Goal: Transaction & Acquisition: Purchase product/service

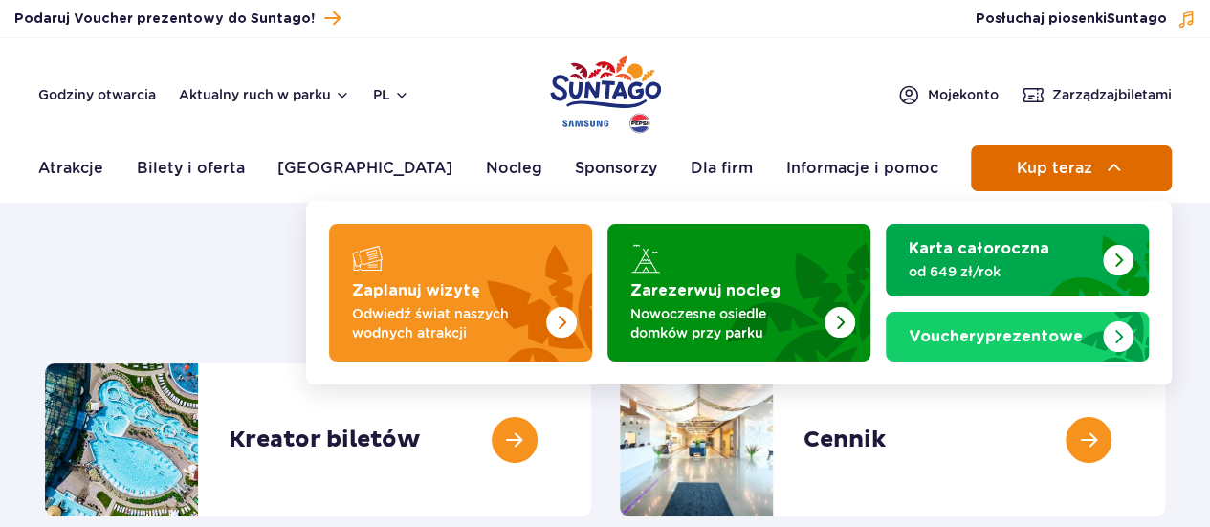
click at [1112, 145] on button "Kup teraz" at bounding box center [1071, 168] width 201 height 46
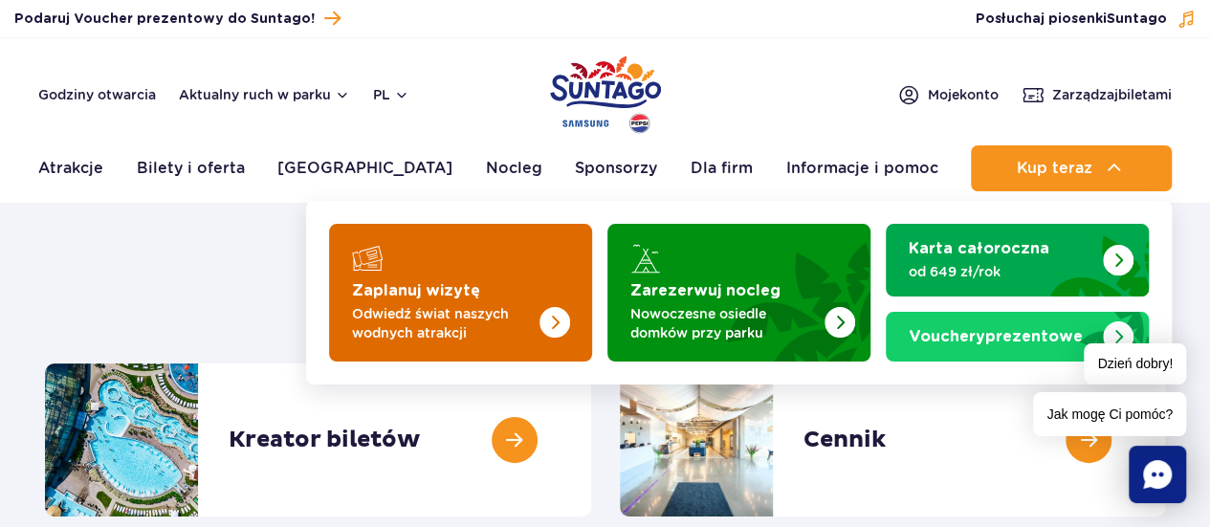
click at [446, 330] on p "Odwiedź świat naszych wodnych atrakcji" at bounding box center [445, 323] width 187 height 38
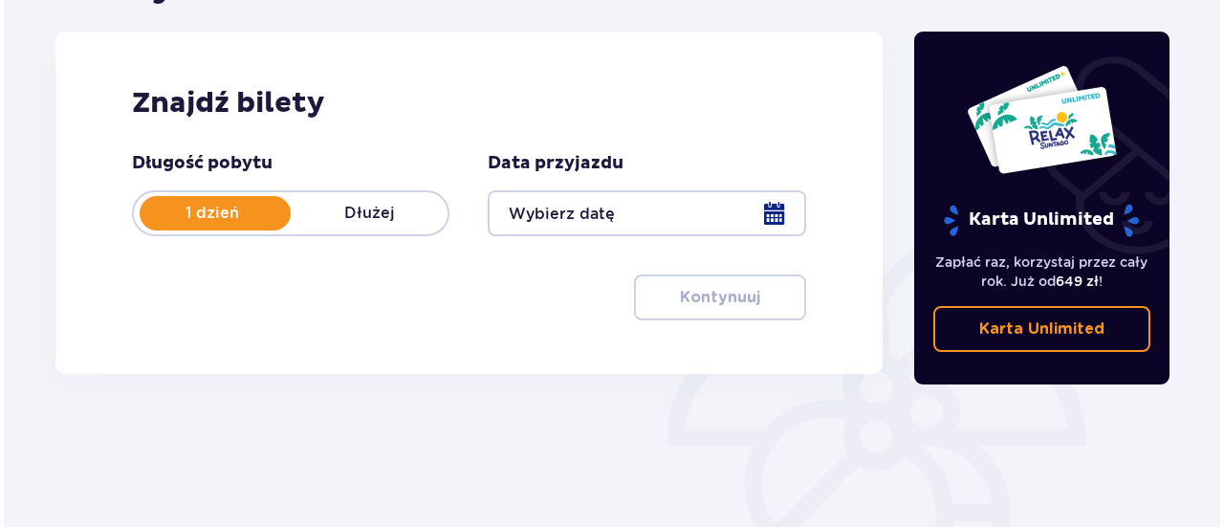
scroll to position [241, 0]
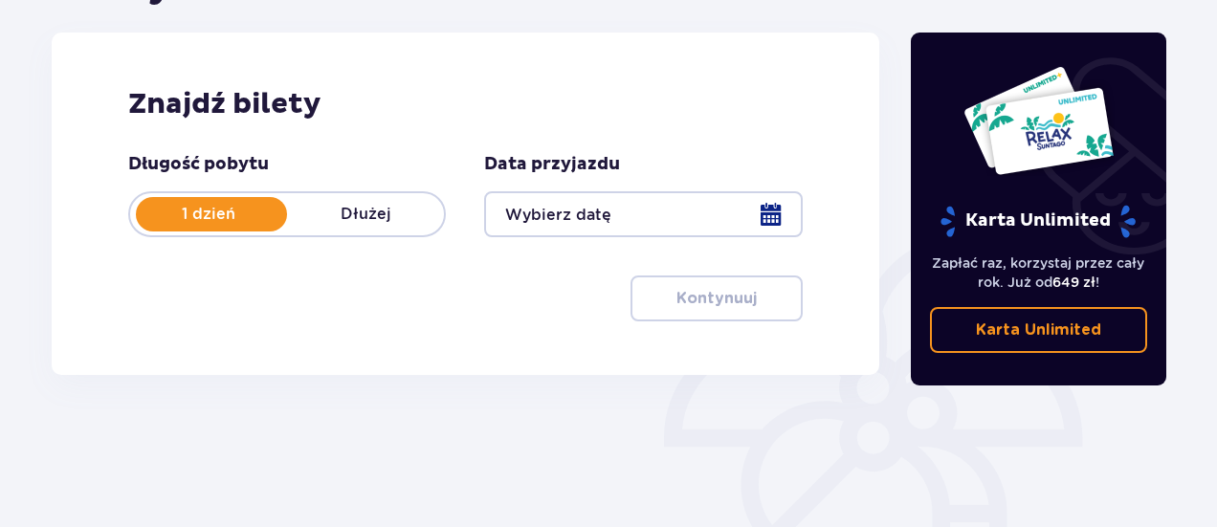
click at [770, 218] on div at bounding box center [643, 214] width 318 height 46
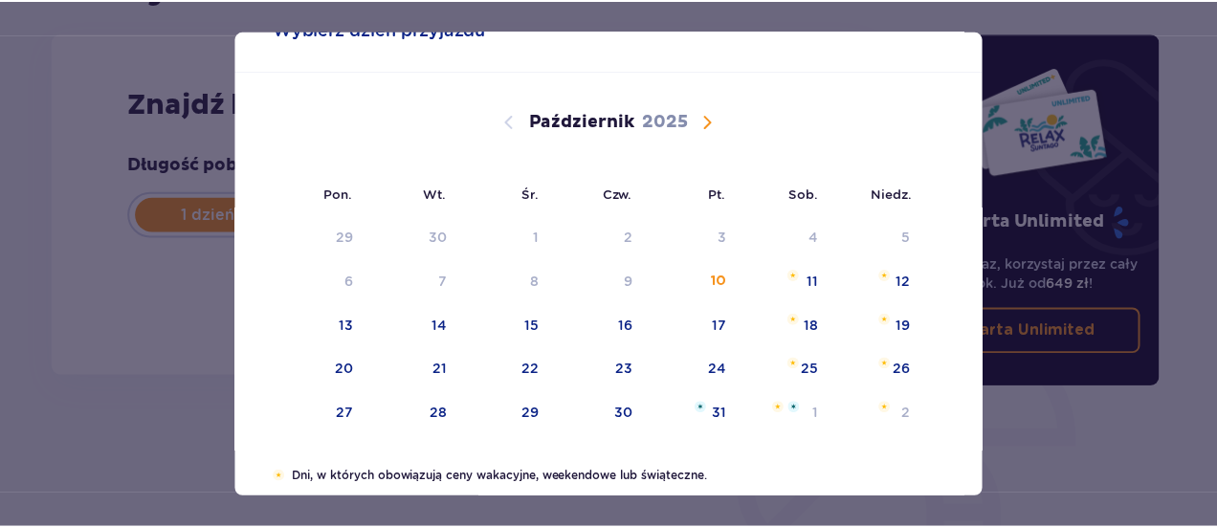
scroll to position [74, 0]
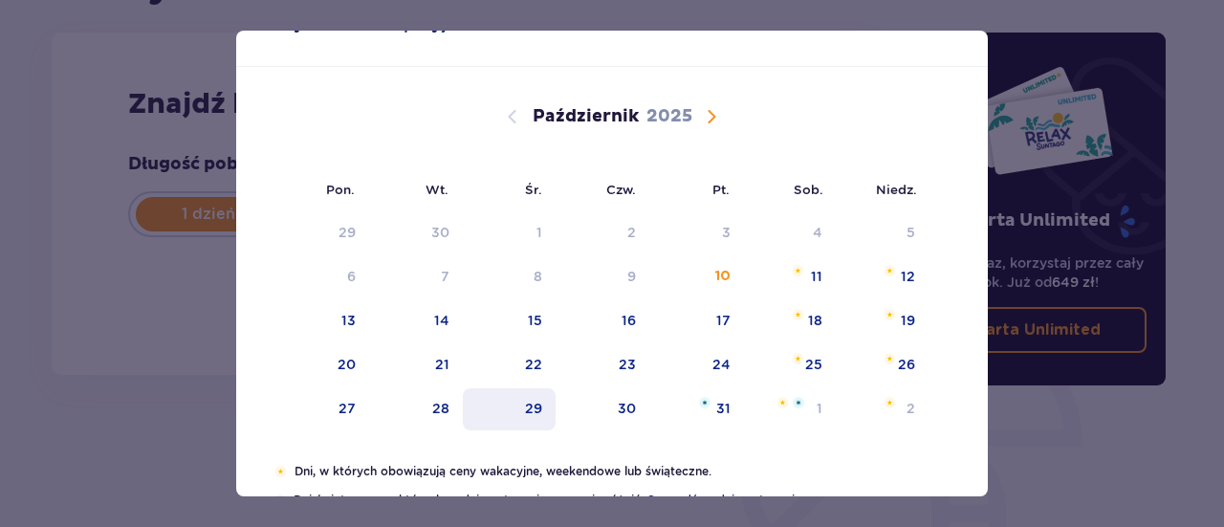
click at [531, 411] on div "29" at bounding box center [533, 408] width 17 height 19
type input "29.10.25"
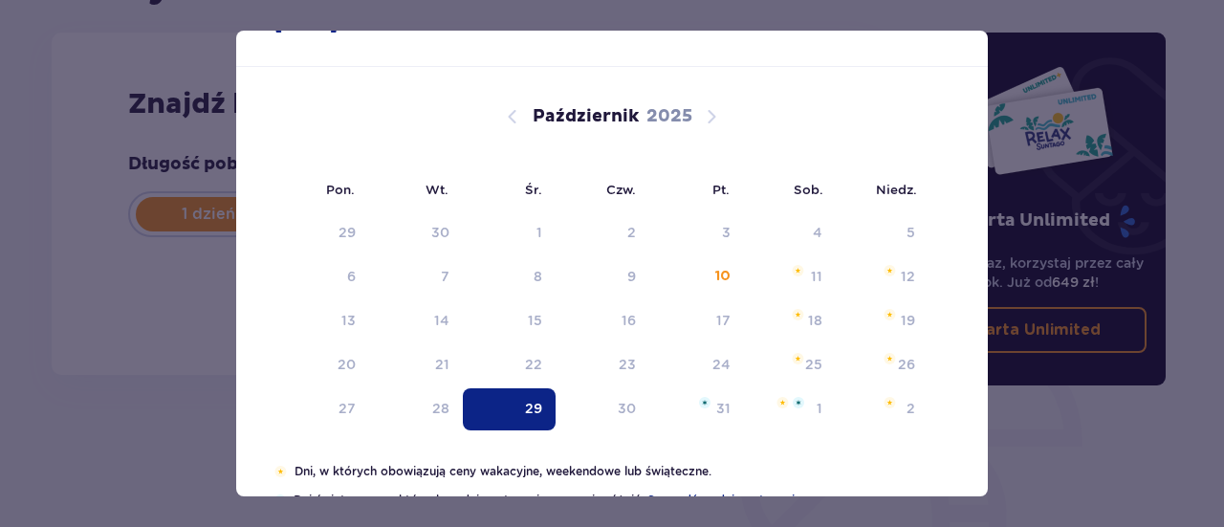
click at [540, 398] on div "Bilety Pomiń ten krok Znajdź bilety Długość pobytu 1 dzień Dłużej Data przyjazd…" at bounding box center [465, 290] width 860 height 657
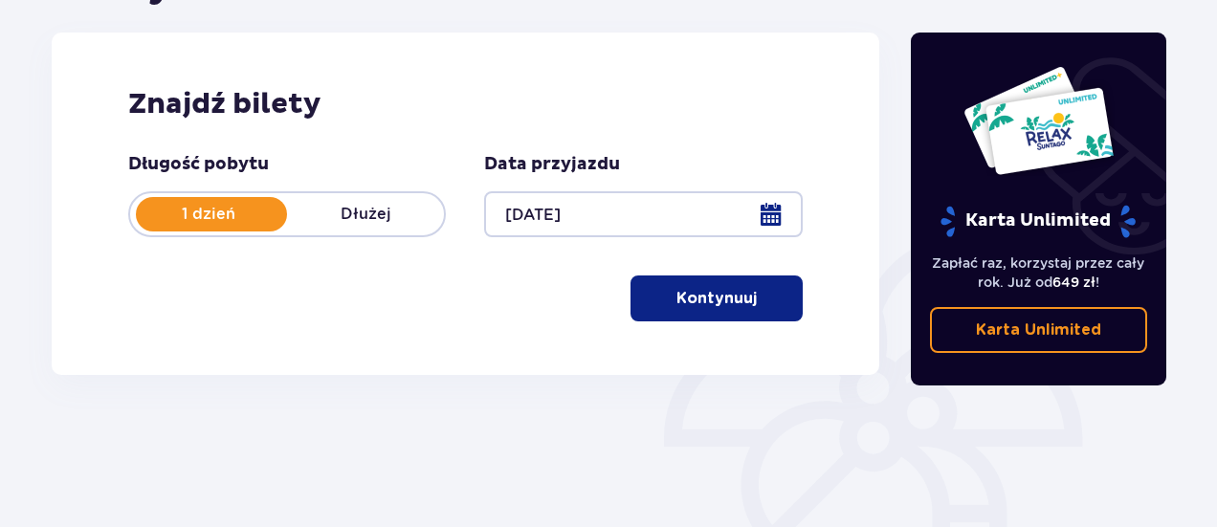
click at [742, 290] on p "Kontynuuj" at bounding box center [716, 298] width 80 height 21
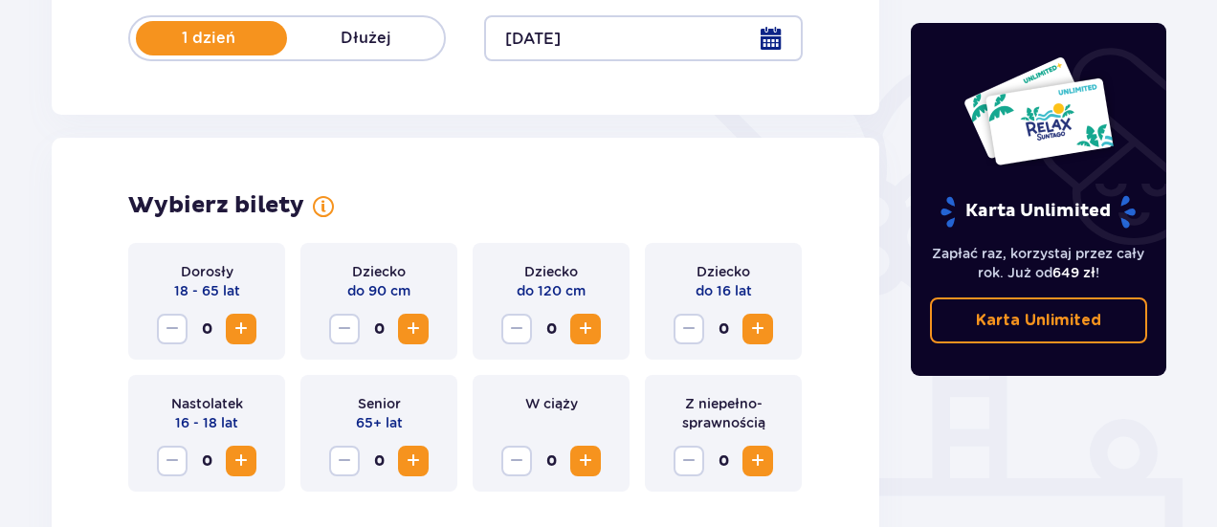
scroll to position [532, 0]
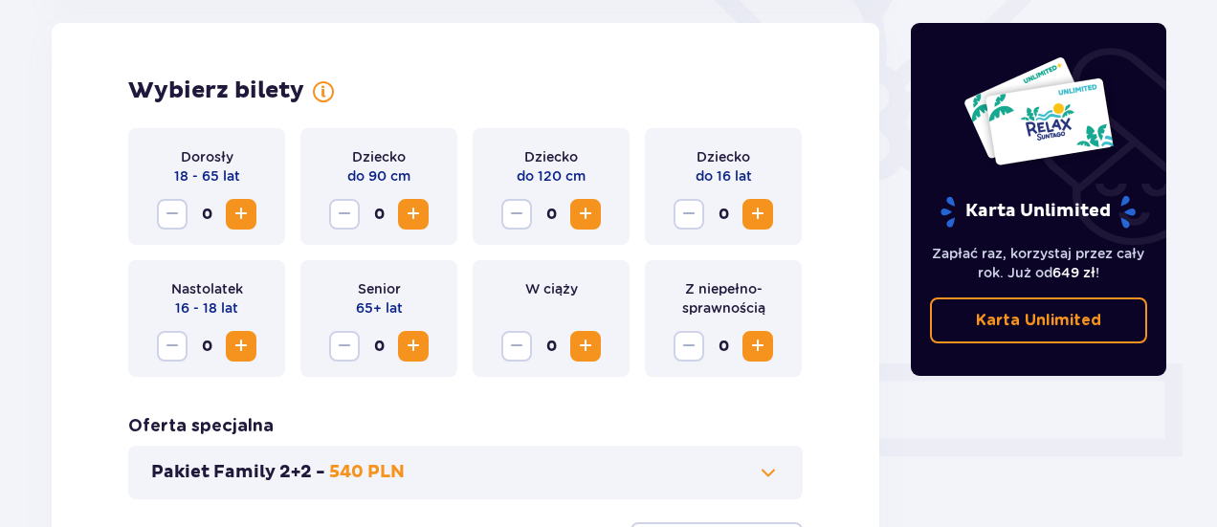
click at [246, 216] on span "Zwiększ" at bounding box center [241, 214] width 23 height 23
click at [247, 214] on span "Zwiększ" at bounding box center [241, 214] width 23 height 23
click at [250, 212] on span "Zwiększ" at bounding box center [241, 214] width 23 height 23
click at [247, 212] on span "Zwiększ" at bounding box center [241, 214] width 23 height 23
click at [245, 210] on span "Zwiększ" at bounding box center [241, 214] width 23 height 23
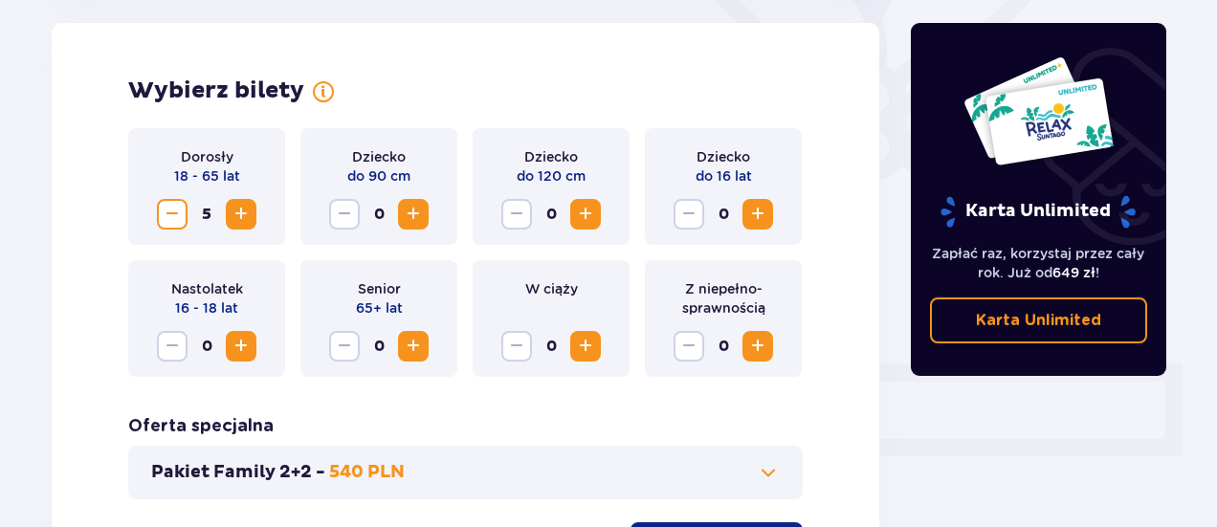
click at [241, 214] on span "Zwiększ" at bounding box center [241, 214] width 23 height 23
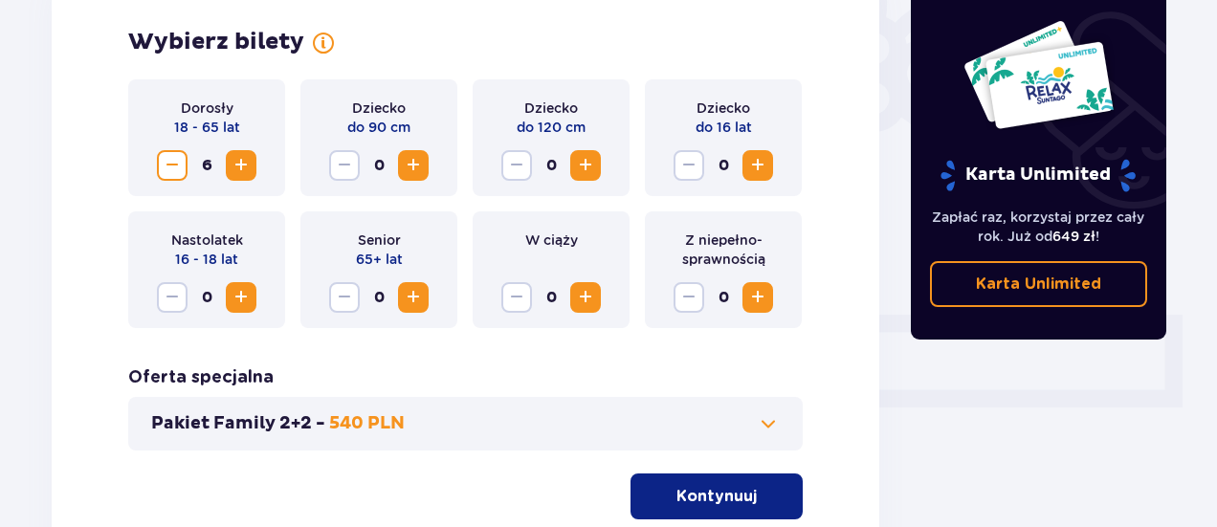
scroll to position [740, 0]
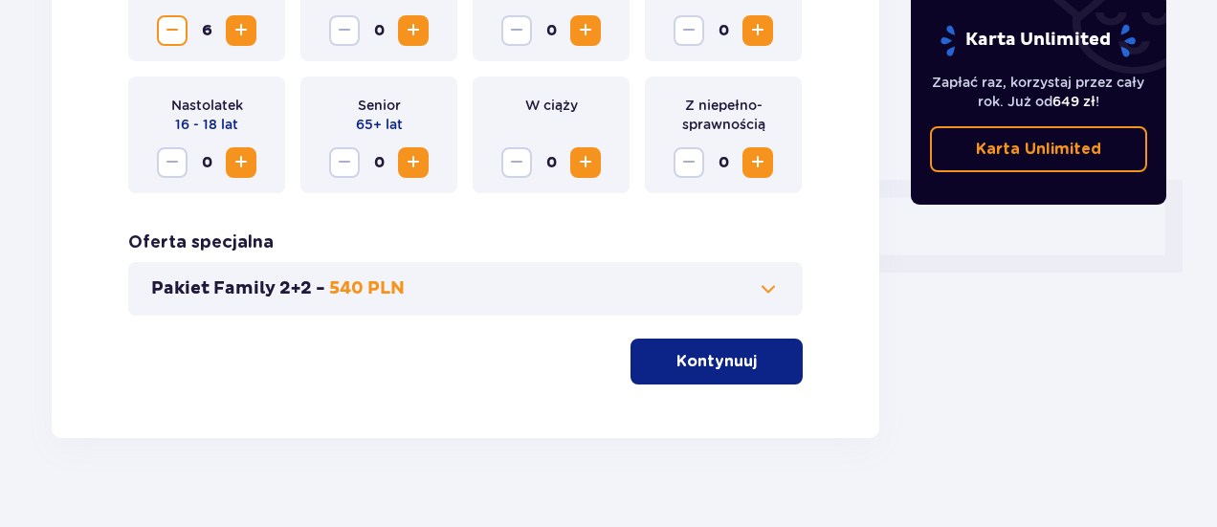
click at [755, 362] on span "button" at bounding box center [760, 361] width 23 height 23
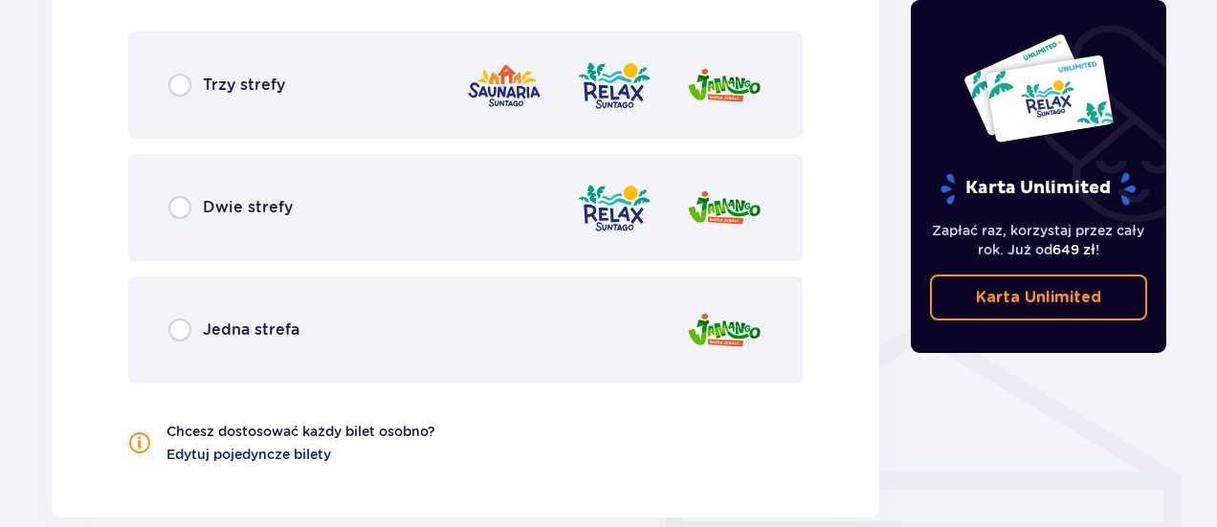
scroll to position [1235, 0]
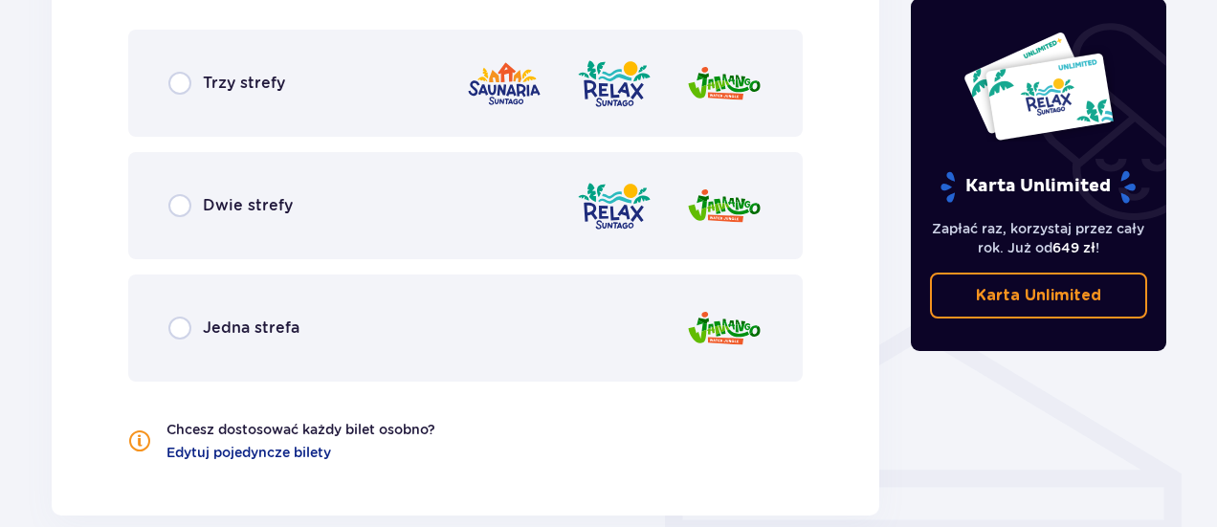
click at [740, 207] on img at bounding box center [724, 206] width 77 height 55
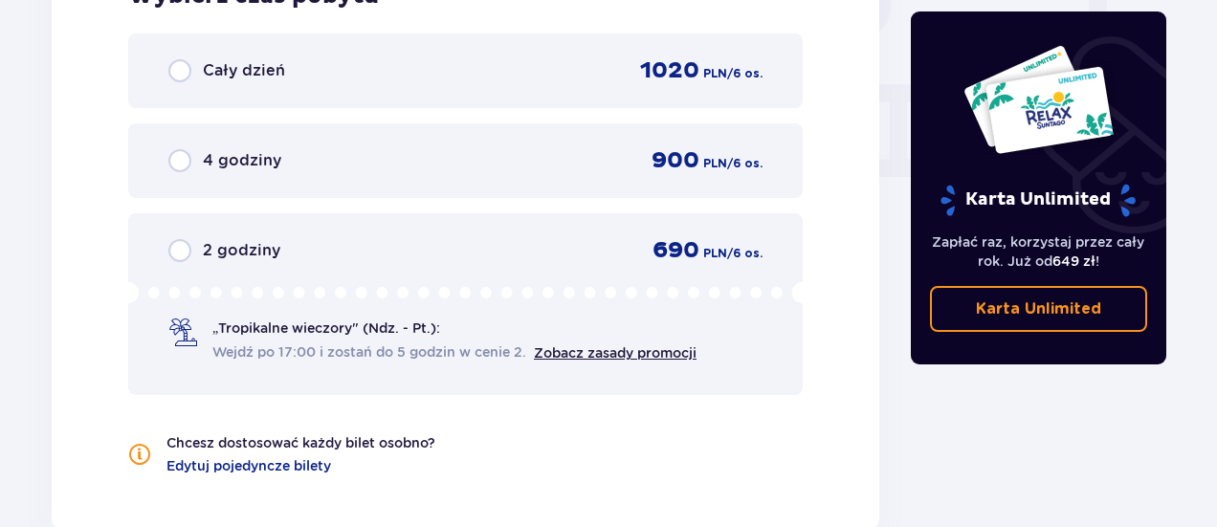
scroll to position [1846, 0]
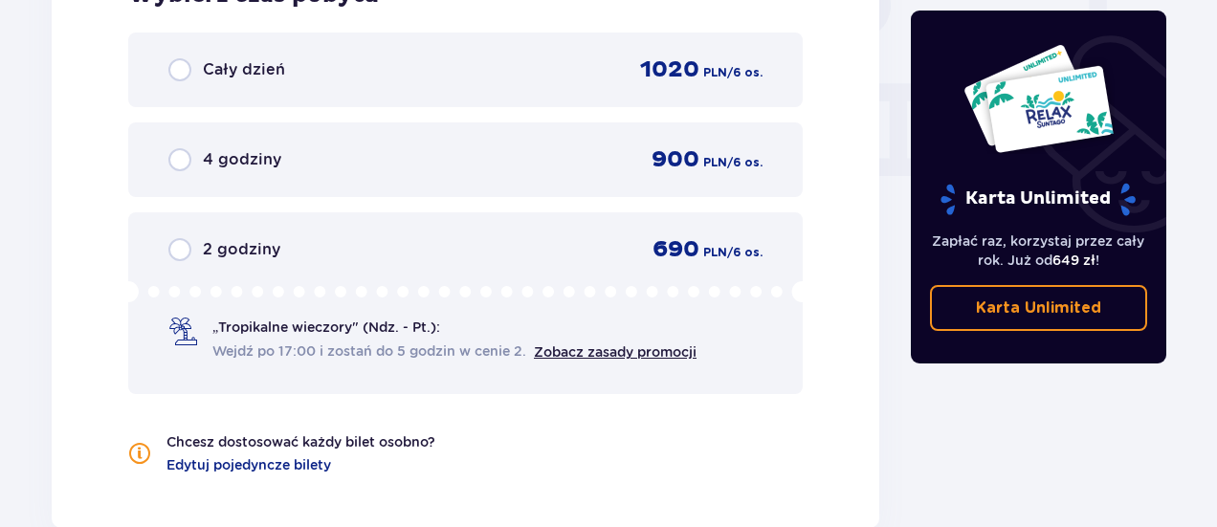
click at [467, 261] on div "2 godziny 690 PLN / 6 os." at bounding box center [465, 249] width 594 height 29
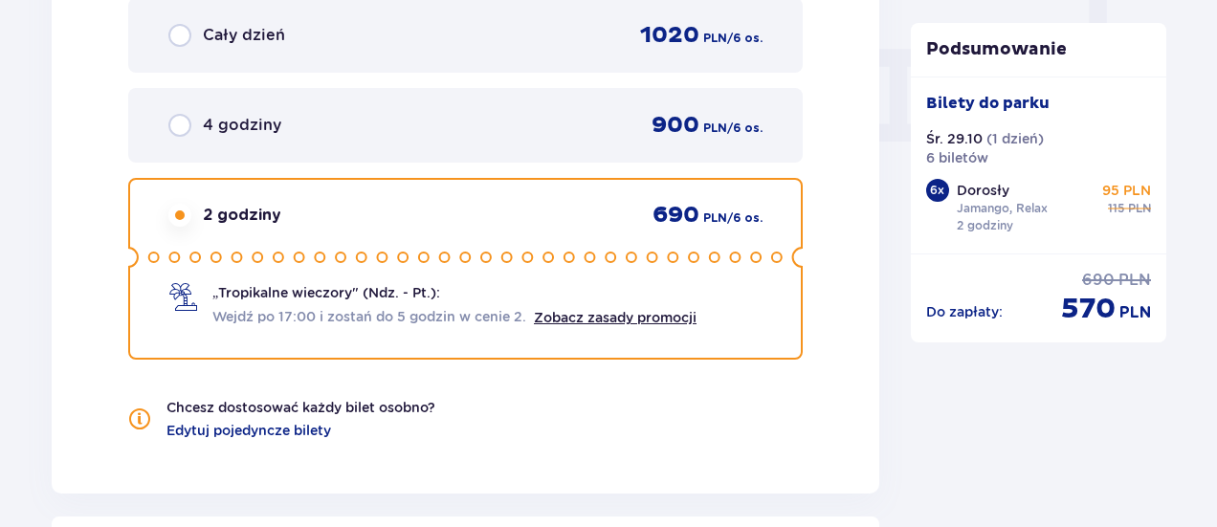
scroll to position [2137, 0]
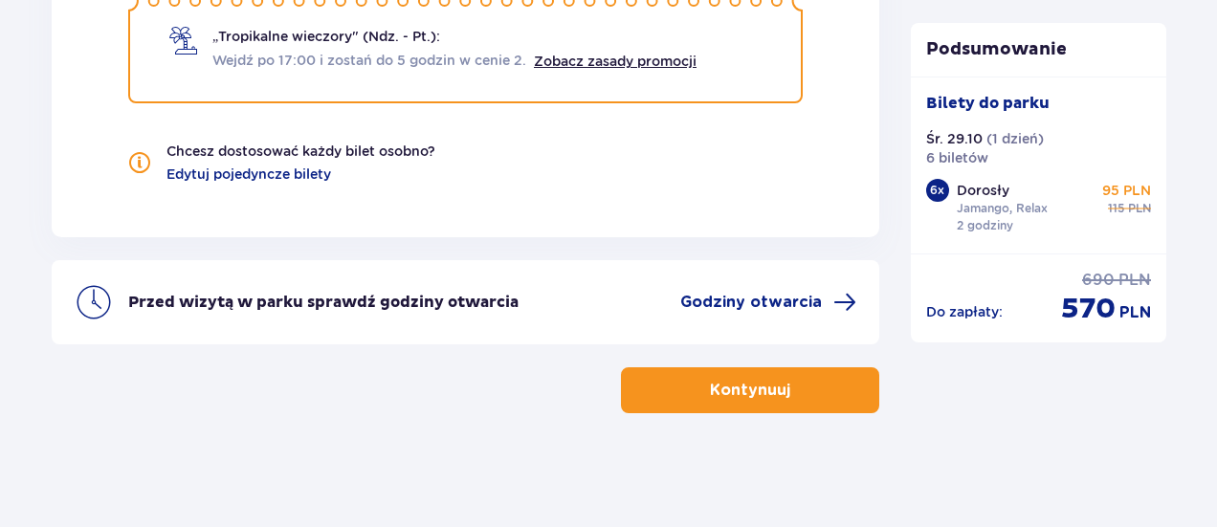
click at [748, 390] on p "Kontynuuj" at bounding box center [750, 390] width 80 height 21
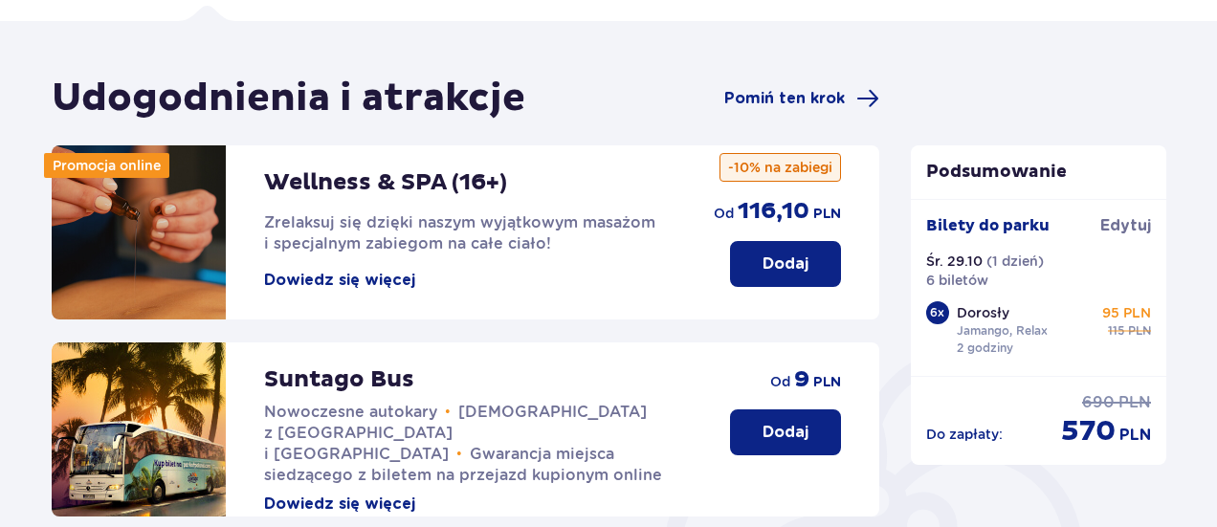
scroll to position [127, 0]
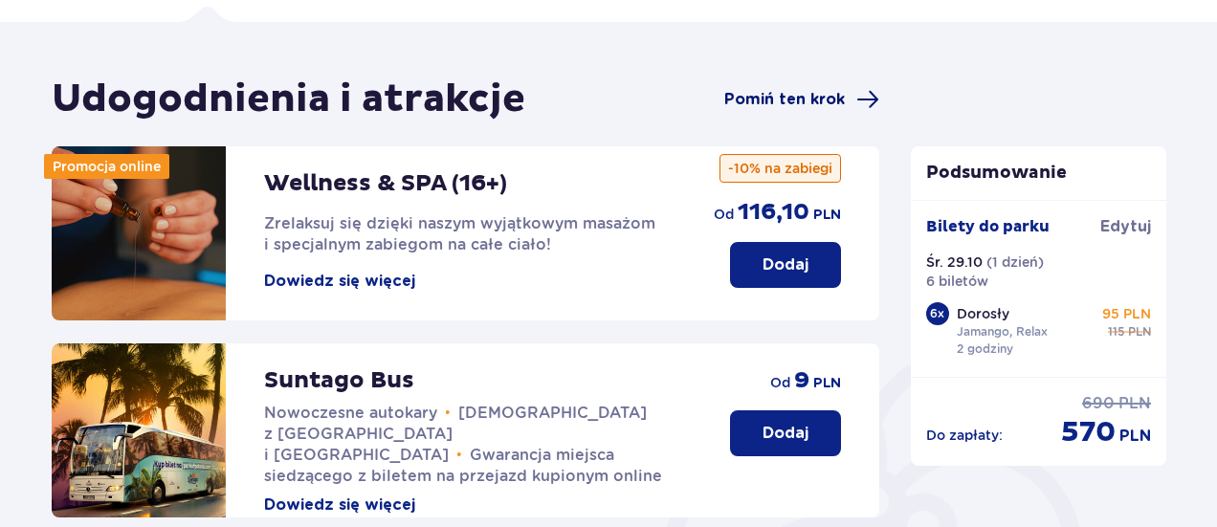
click at [872, 108] on span at bounding box center [867, 99] width 23 height 23
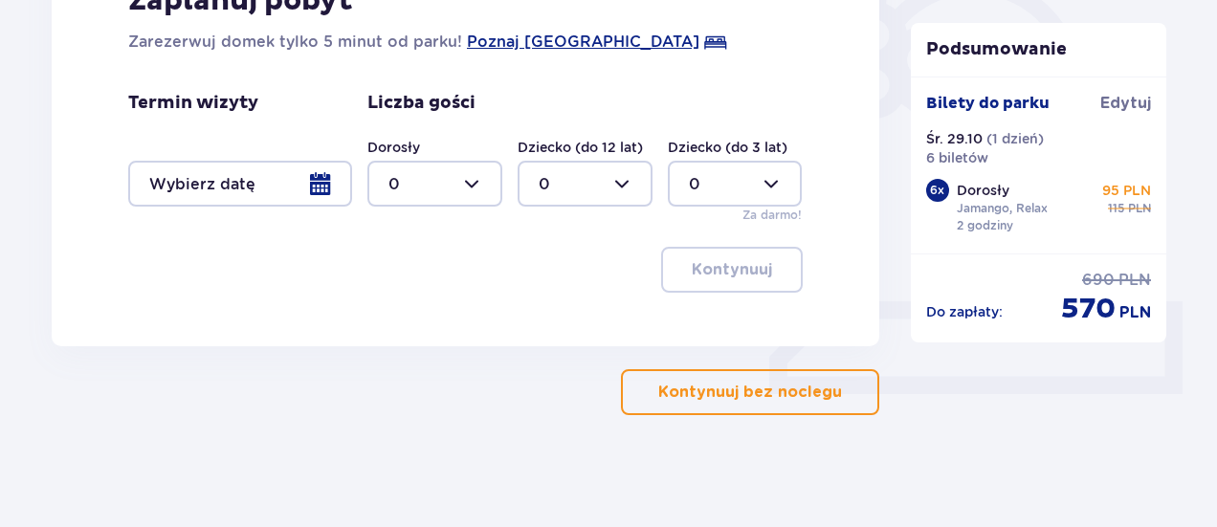
scroll to position [595, 0]
click at [859, 393] on button "Kontynuuj bez noclegu" at bounding box center [750, 391] width 258 height 46
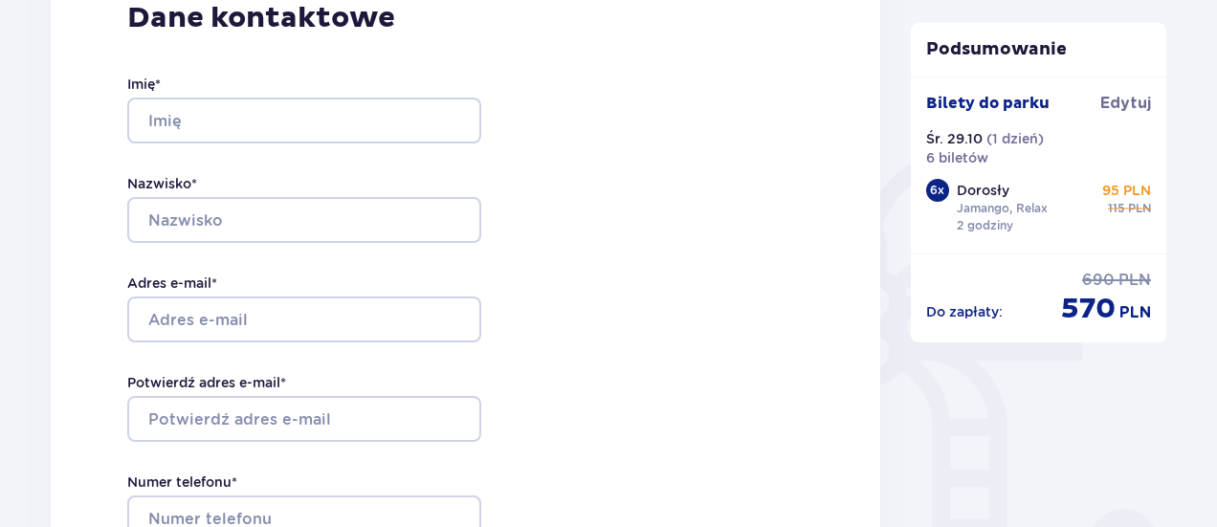
scroll to position [347, 0]
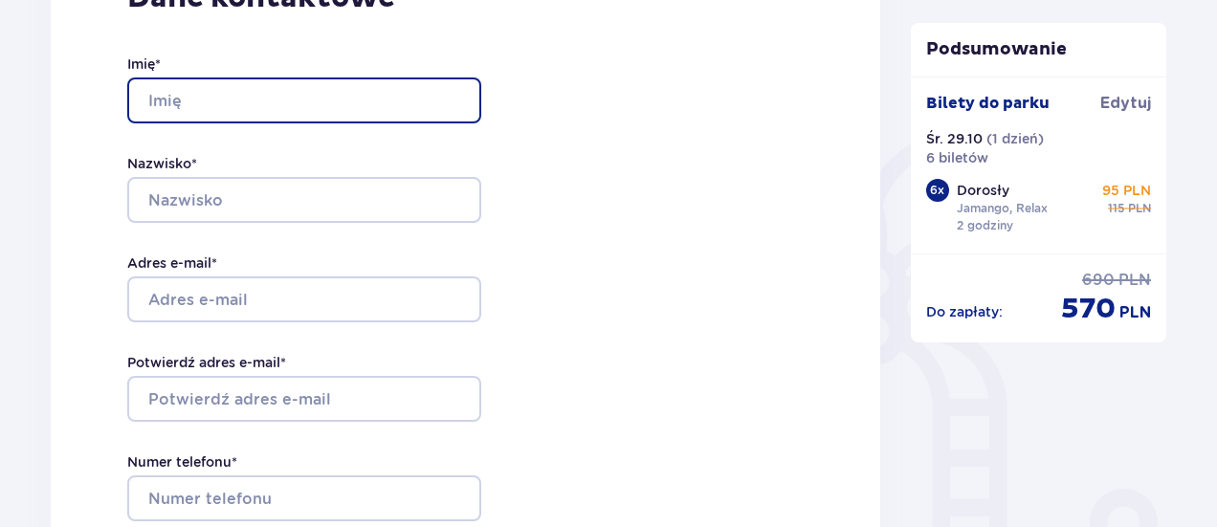
click at [169, 105] on input "Imię *" at bounding box center [304, 100] width 354 height 46
type input "Magdalena"
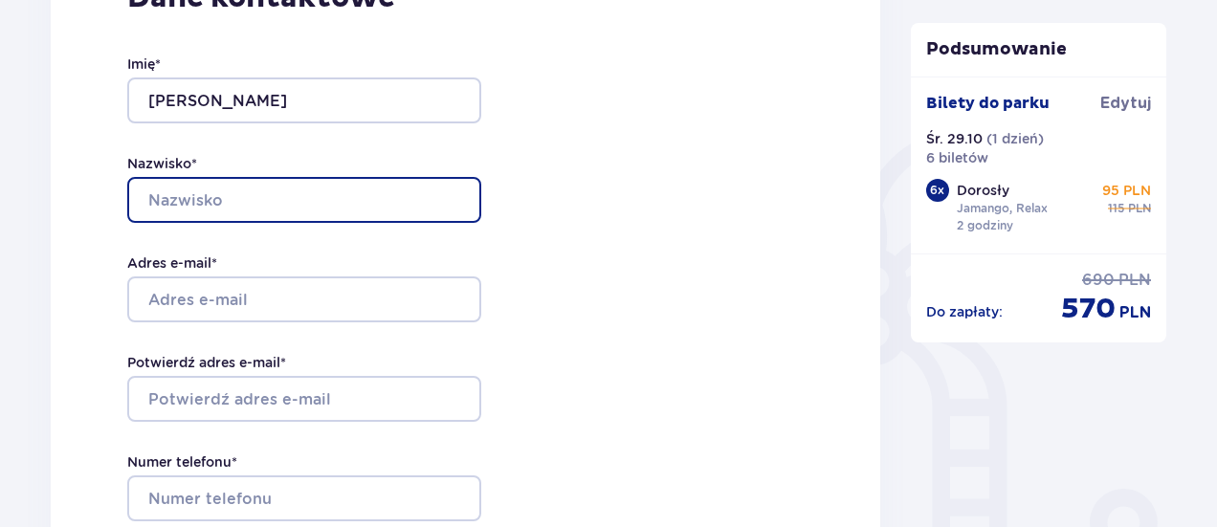
type input "Sowińska"
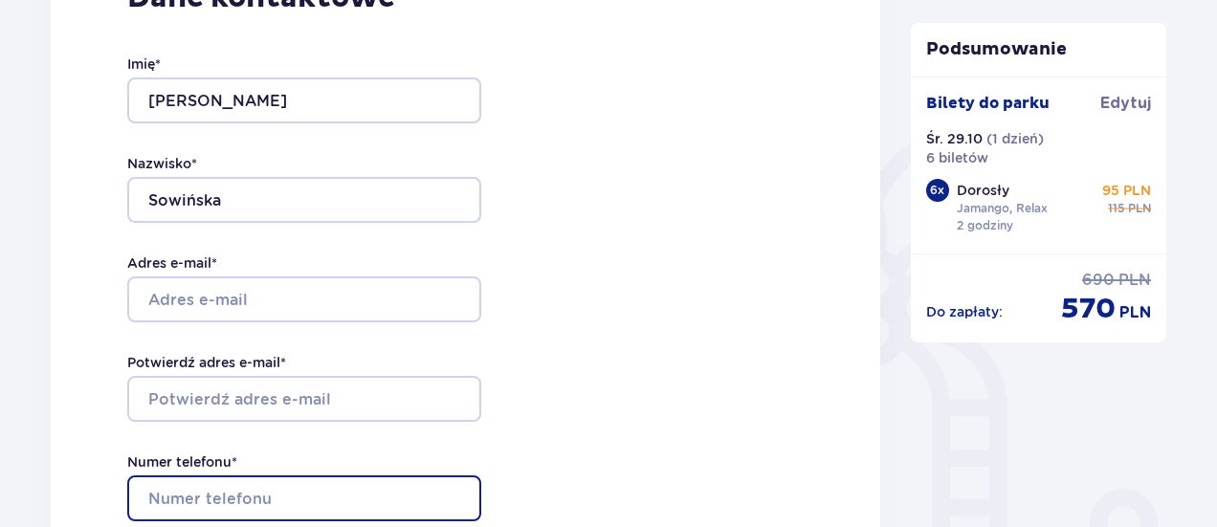
type input "572858314"
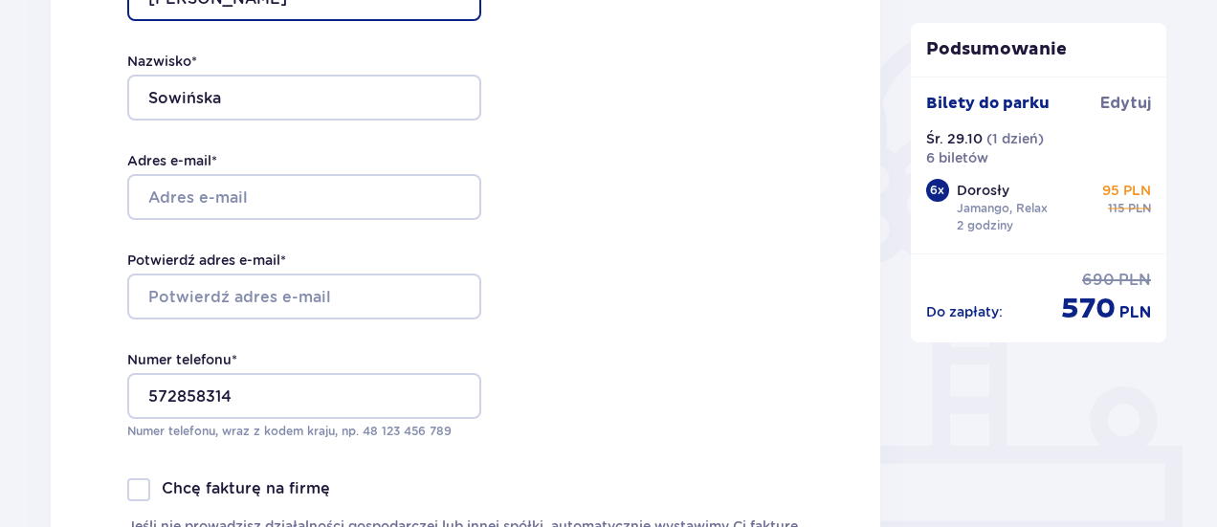
scroll to position [452, 0]
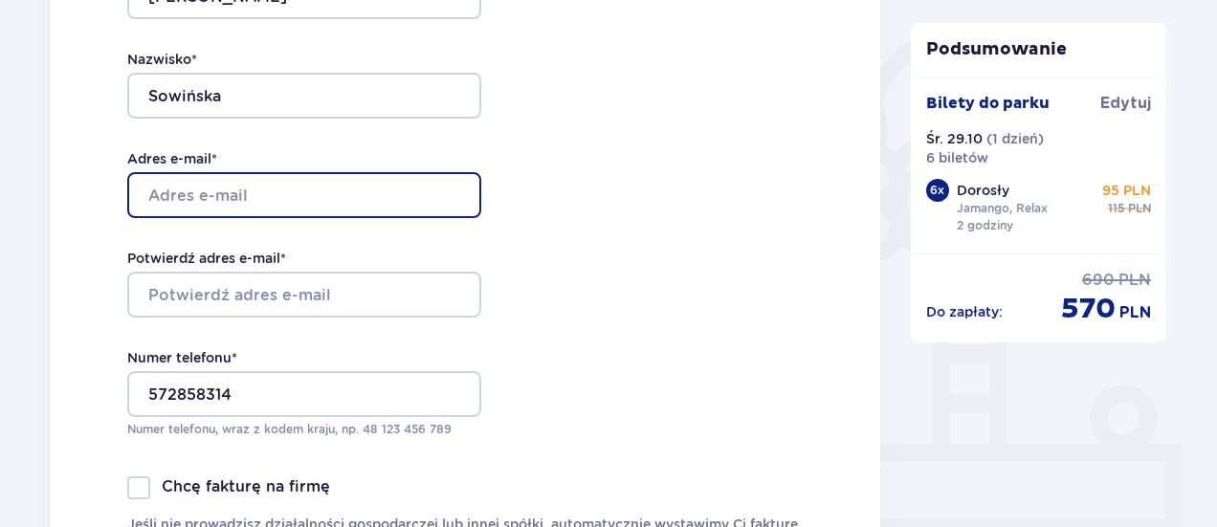
click at [153, 195] on input "Adres e-mail *" at bounding box center [304, 195] width 354 height 46
type input "magdalena.sowinska17@gmail.com"
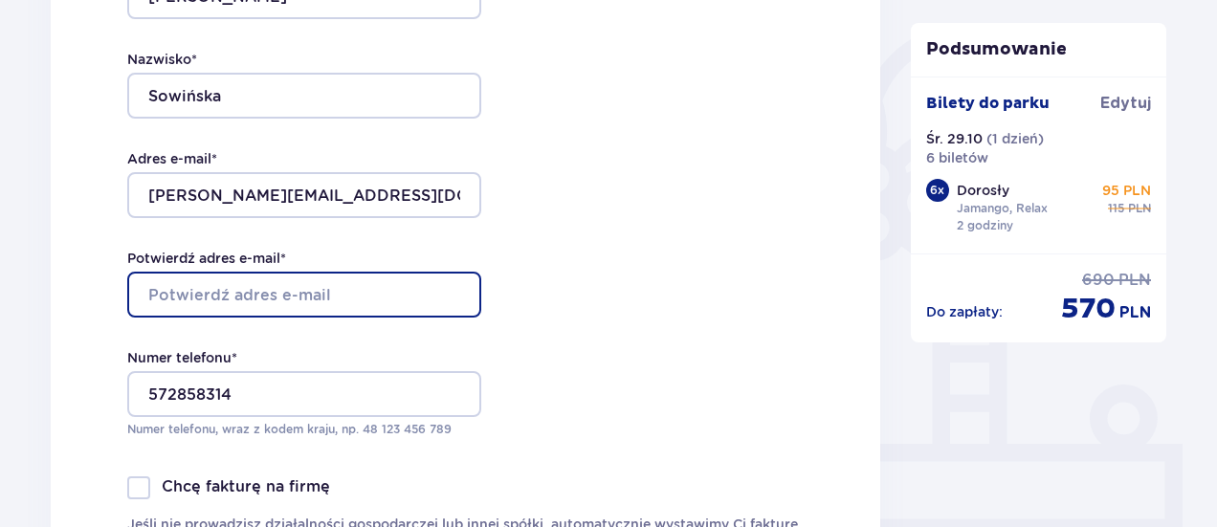
click at [160, 295] on input "Potwierdź adres e-mail *" at bounding box center [304, 295] width 354 height 46
click at [168, 297] on input "Potwierdź adres e-mail *" at bounding box center [304, 295] width 354 height 46
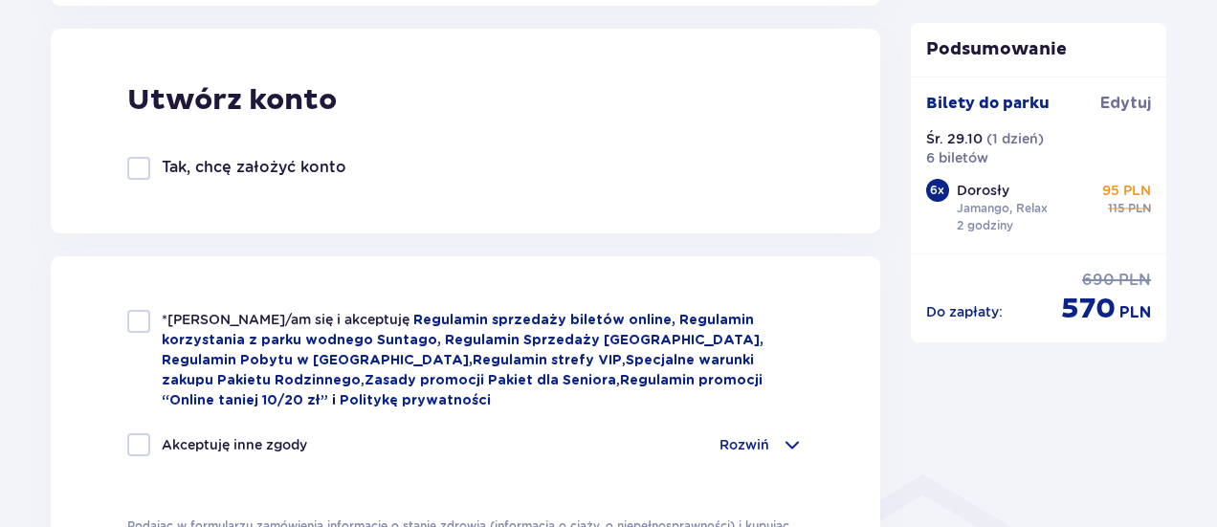
scroll to position [1085, 0]
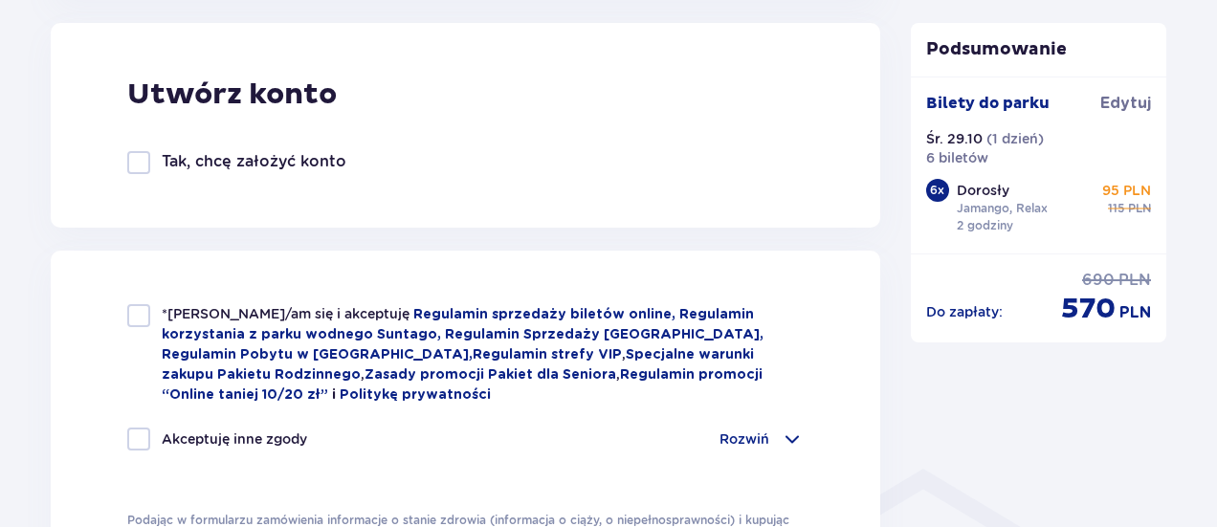
type input "magdalena.sowinska17@gmail.com"
click at [140, 157] on div at bounding box center [138, 162] width 23 height 23
checkbox input "true"
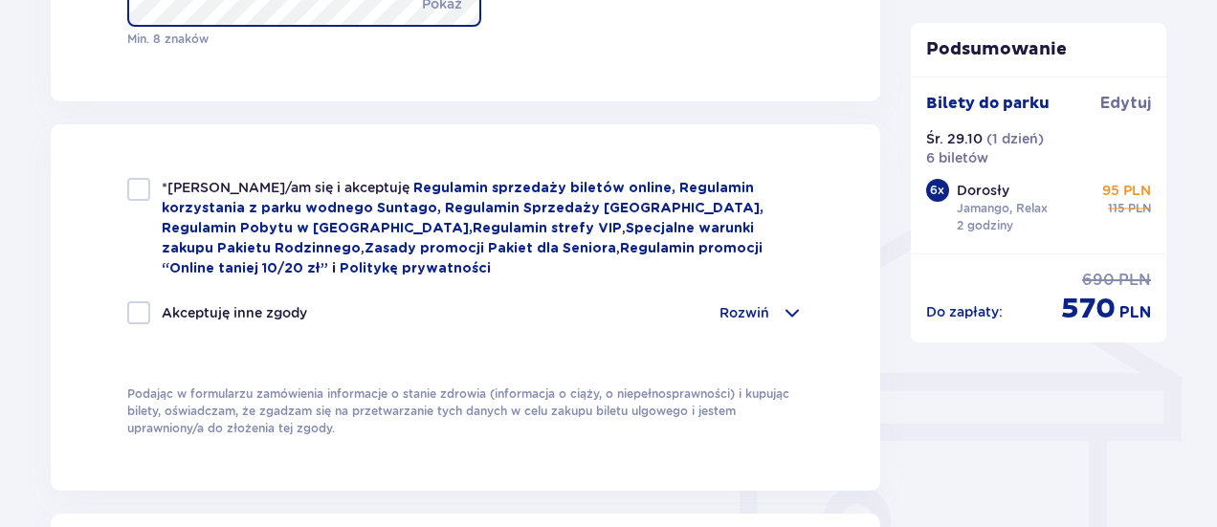
scroll to position [1339, 0]
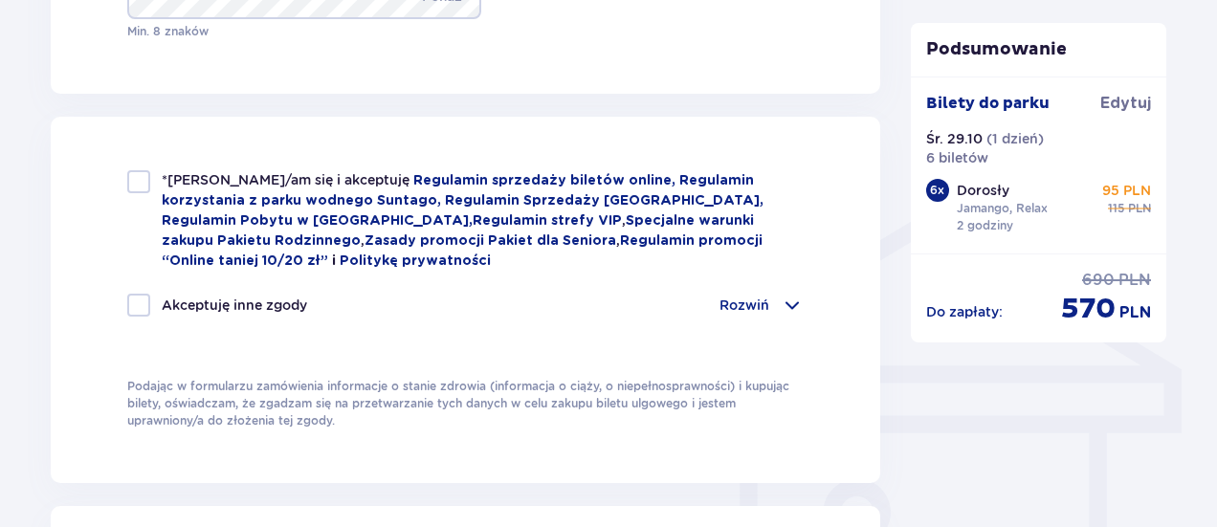
click at [136, 188] on div at bounding box center [138, 181] width 23 height 23
checkbox input "true"
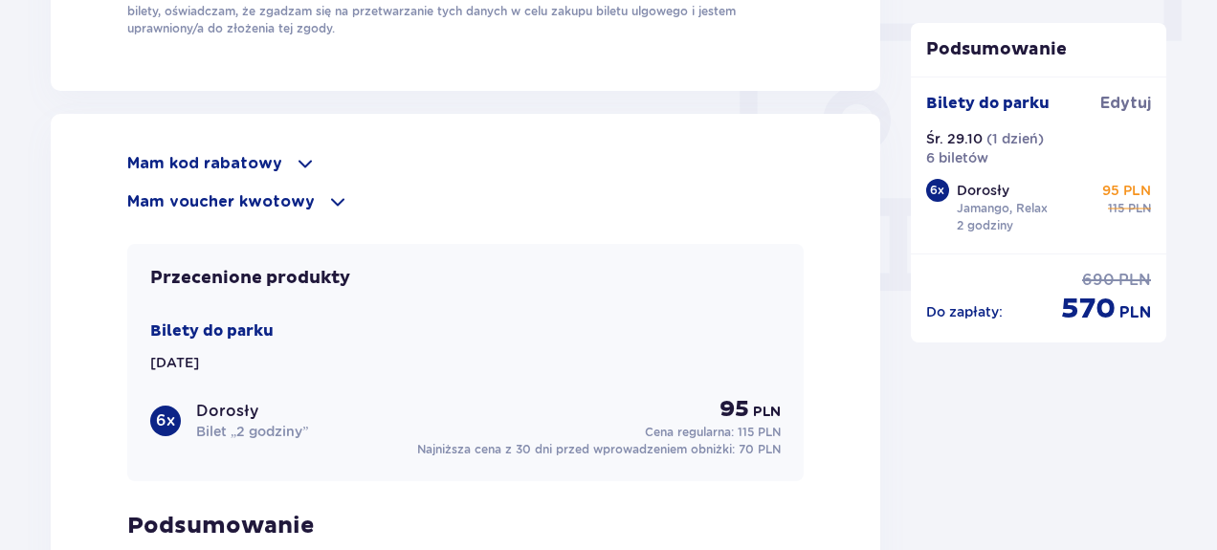
scroll to position [1723, 0]
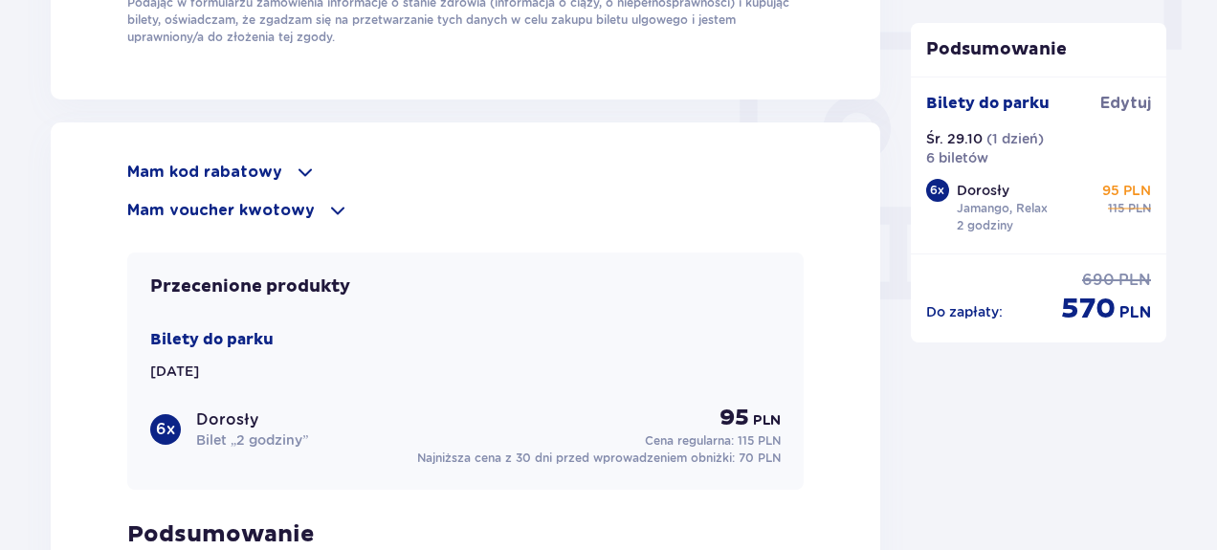
click at [257, 174] on p "Mam kod rabatowy" at bounding box center [204, 172] width 155 height 21
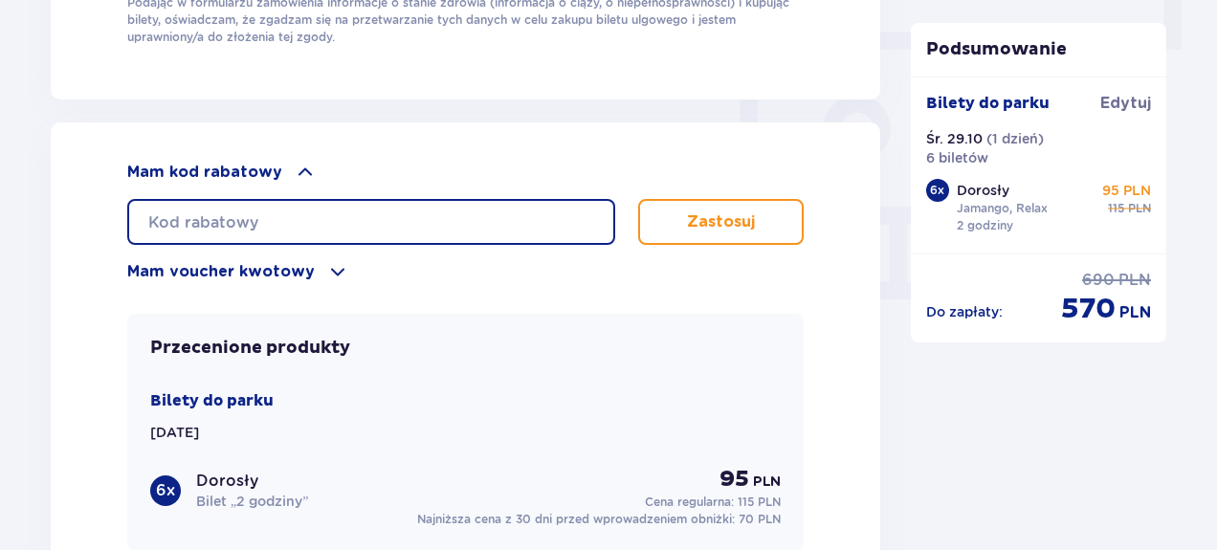
click at [511, 220] on input "text" at bounding box center [371, 222] width 488 height 46
type input "S"
type input "student30"
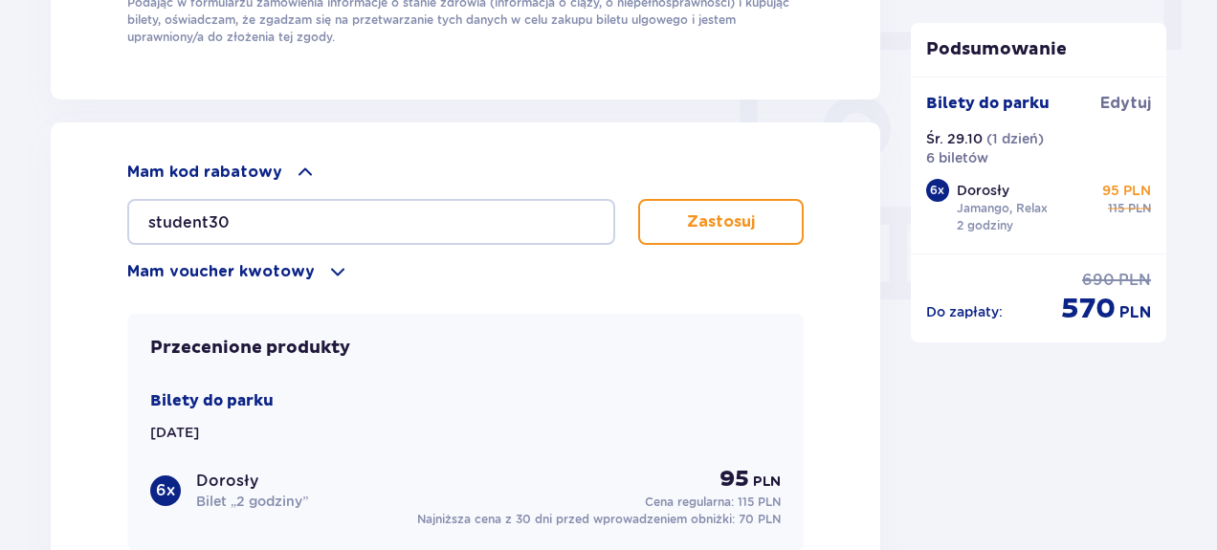
click at [756, 210] on button "Zastosuj" at bounding box center [720, 222] width 165 height 46
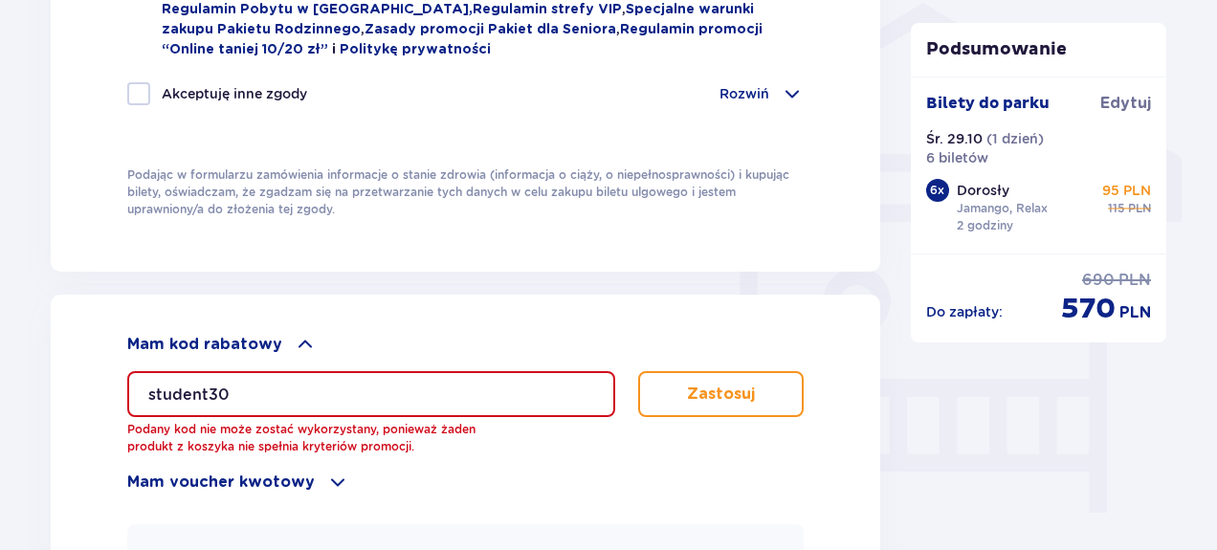
scroll to position [1549, 0]
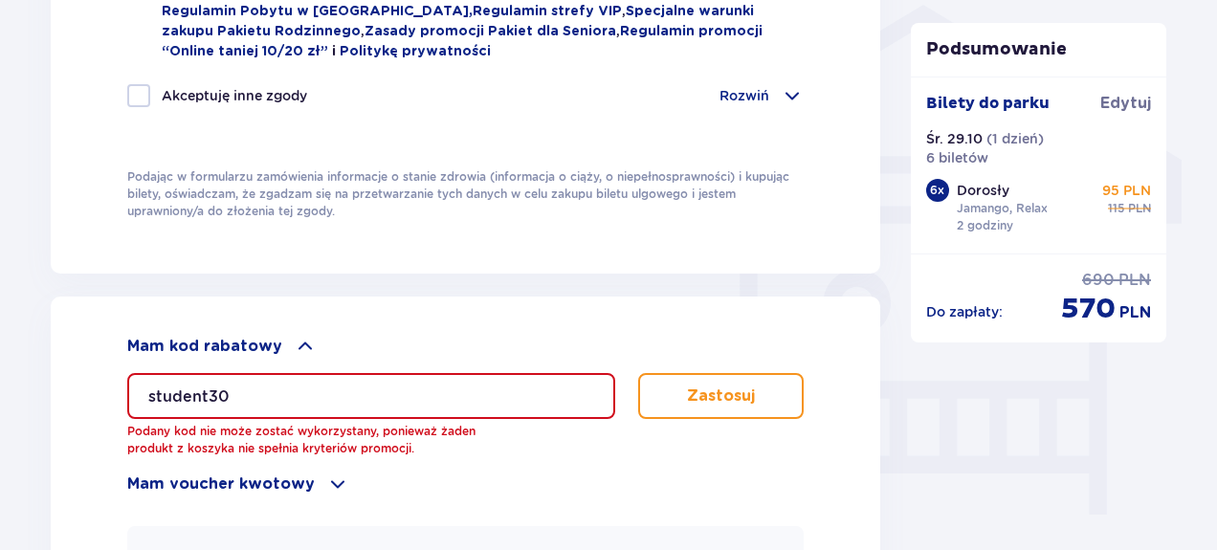
click at [143, 90] on div at bounding box center [138, 95] width 23 height 23
checkbox input "true"
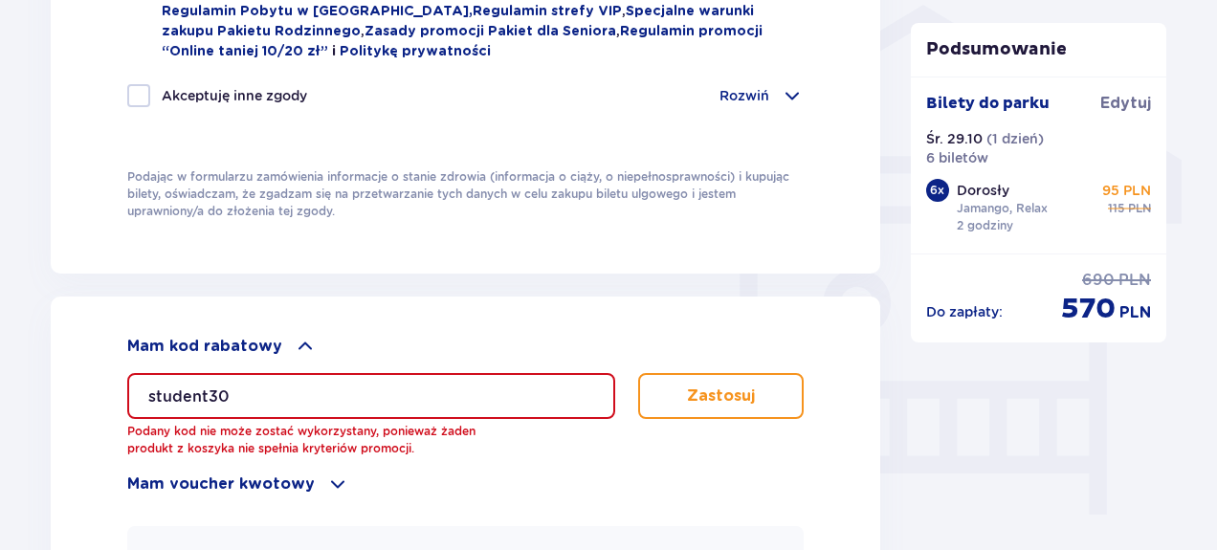
checkbox input "true"
click at [744, 392] on p "Zastosuj" at bounding box center [721, 396] width 68 height 21
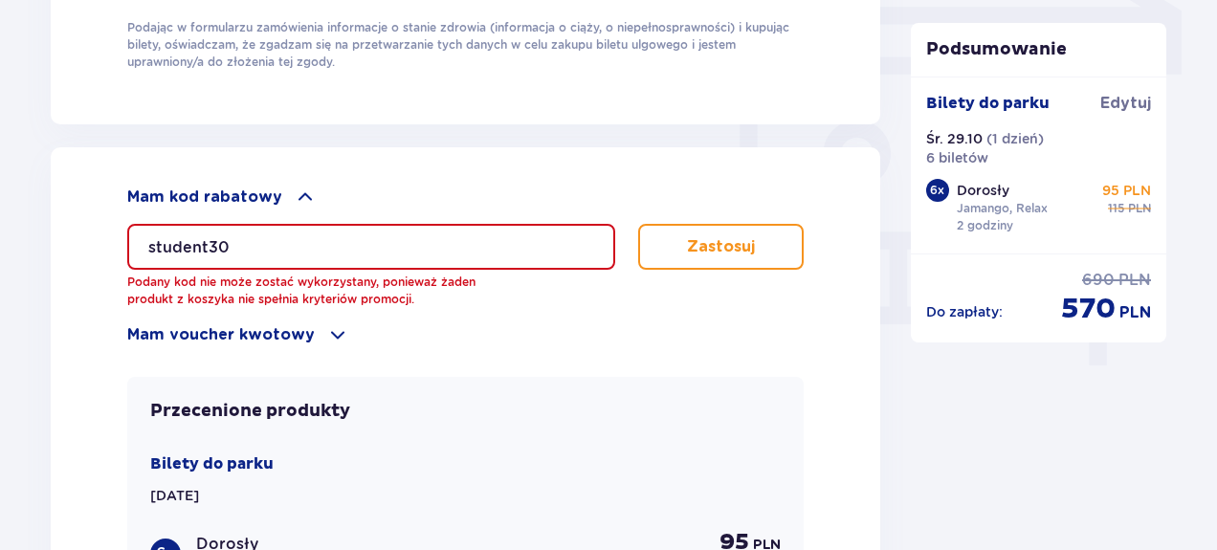
scroll to position [1703, 0]
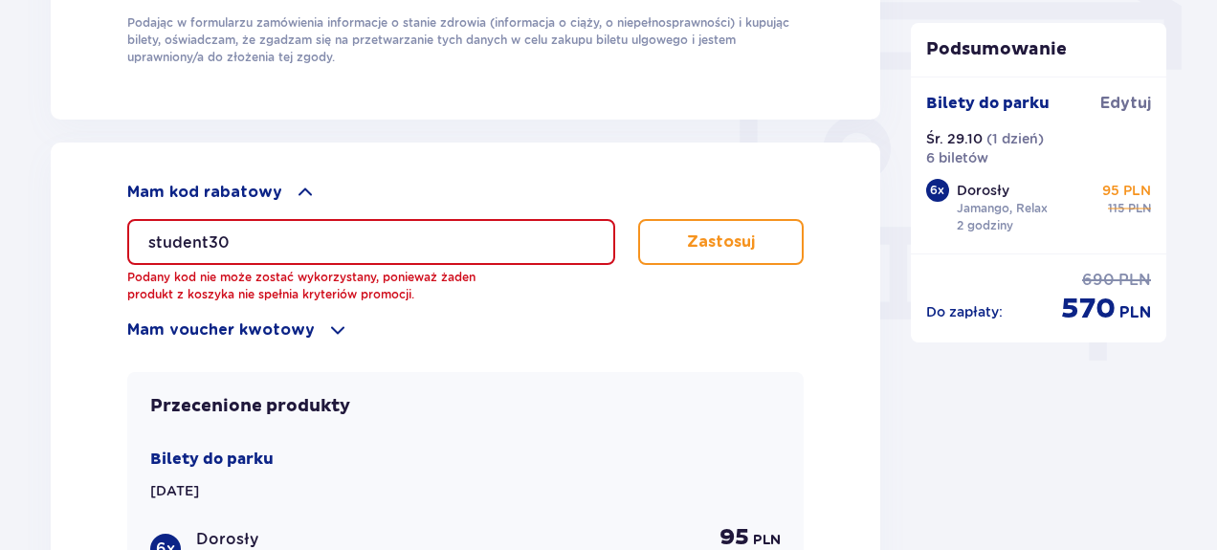
click at [315, 230] on input "student30" at bounding box center [371, 242] width 488 height 46
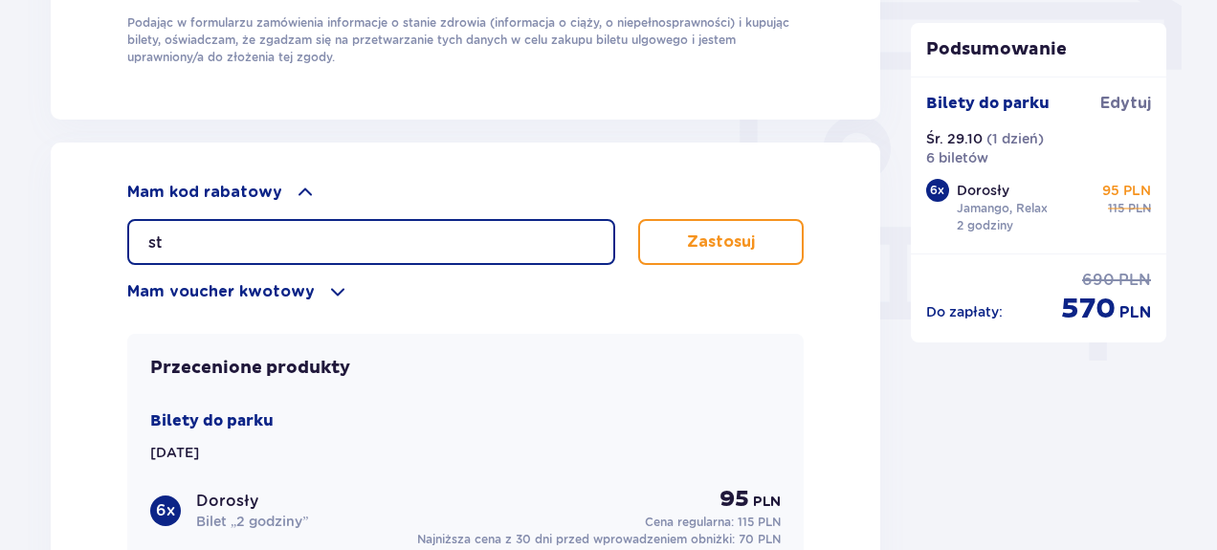
type input "s"
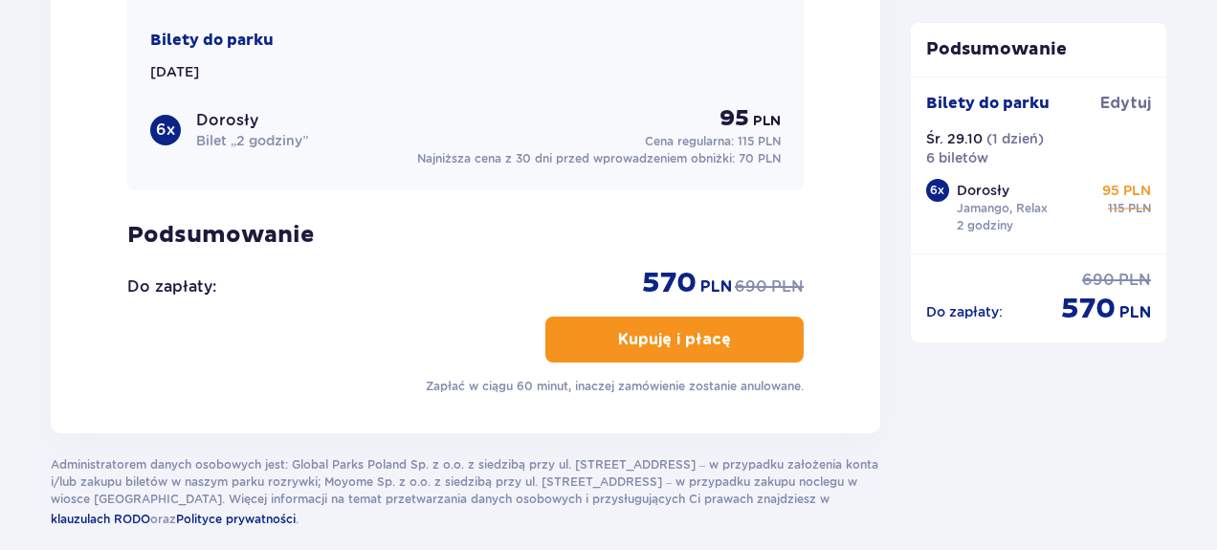
scroll to position [2090, 0]
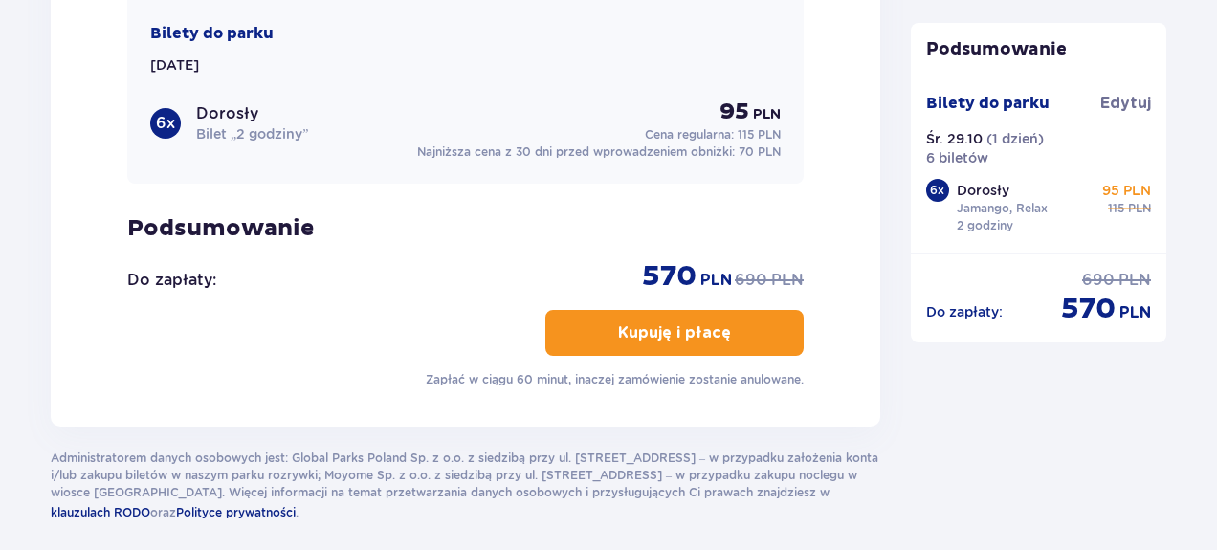
click at [728, 327] on span "button" at bounding box center [734, 332] width 23 height 23
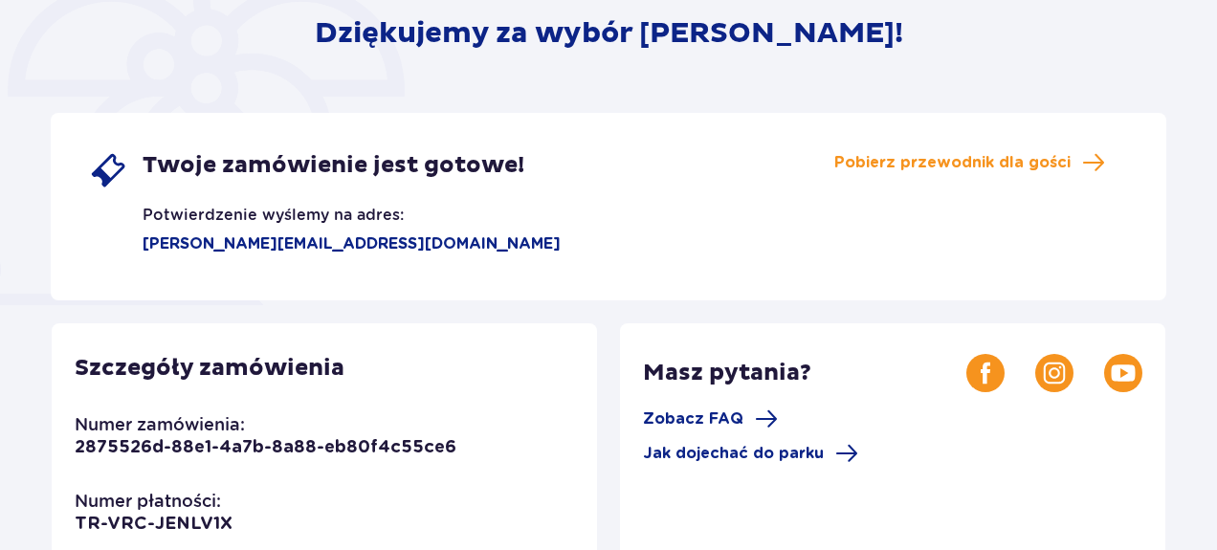
scroll to position [252, 0]
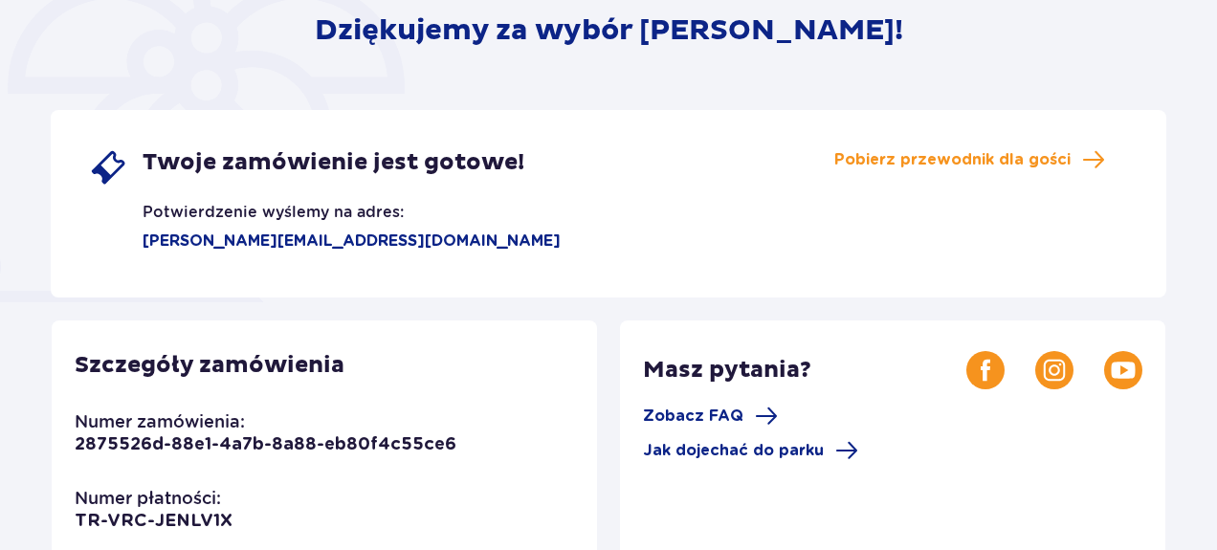
click at [1035, 157] on span "Pobierz przewodnik dla gości" at bounding box center [952, 159] width 236 height 21
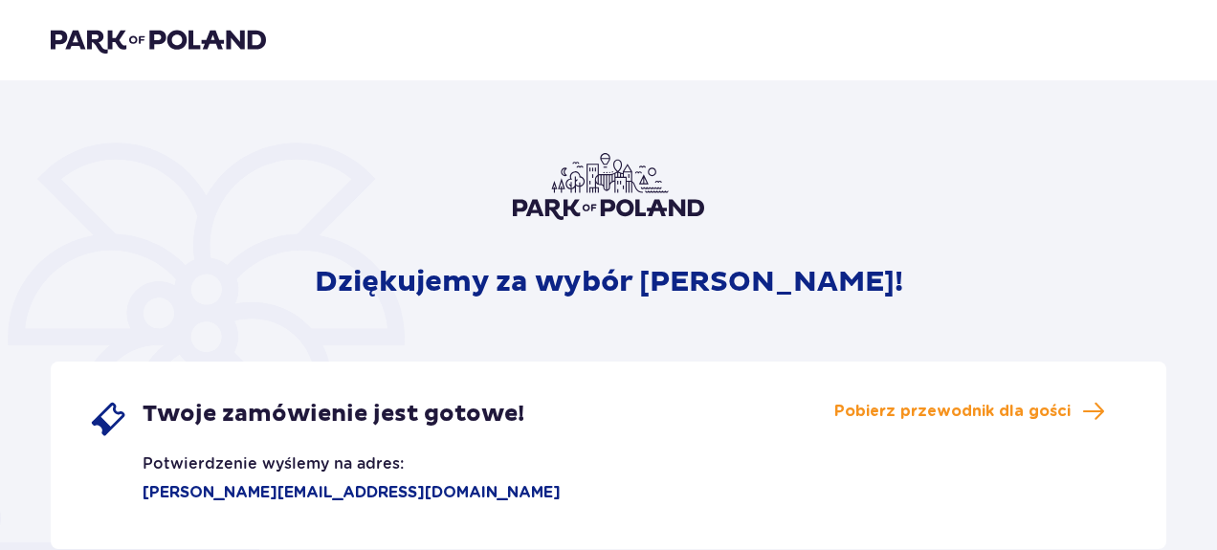
click at [144, 43] on img at bounding box center [158, 40] width 215 height 27
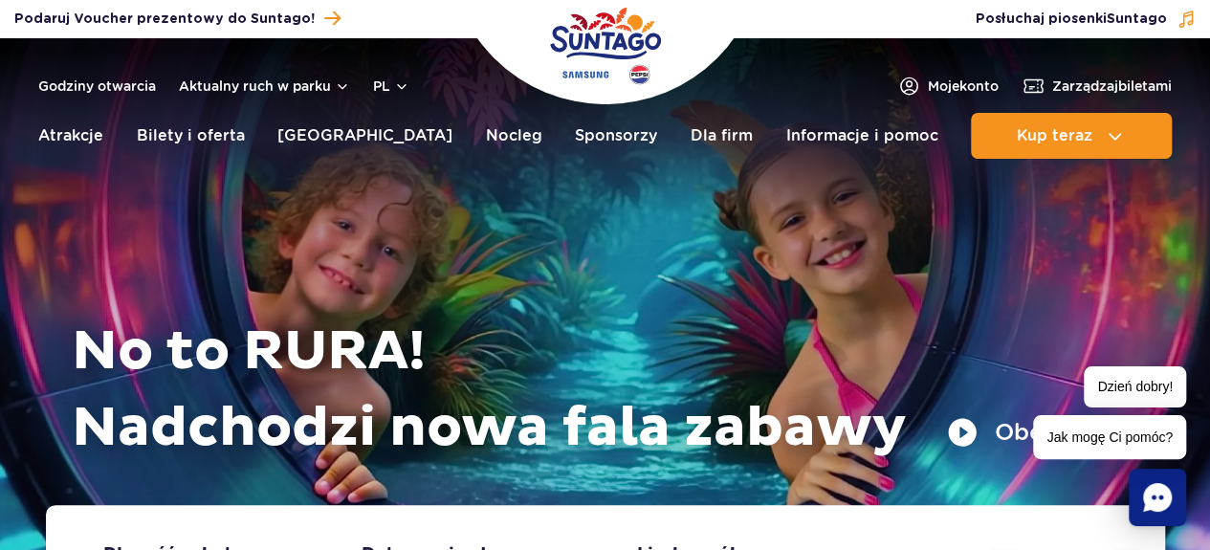
click at [945, 84] on span "Moje konto" at bounding box center [963, 86] width 71 height 19
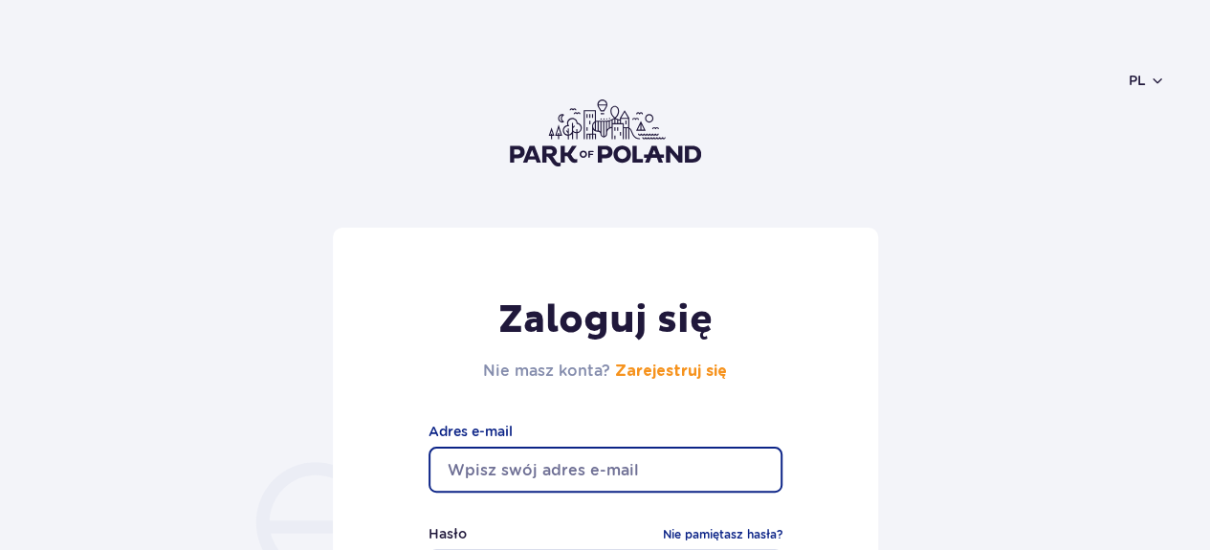
click at [555, 482] on input "email" at bounding box center [606, 470] width 354 height 46
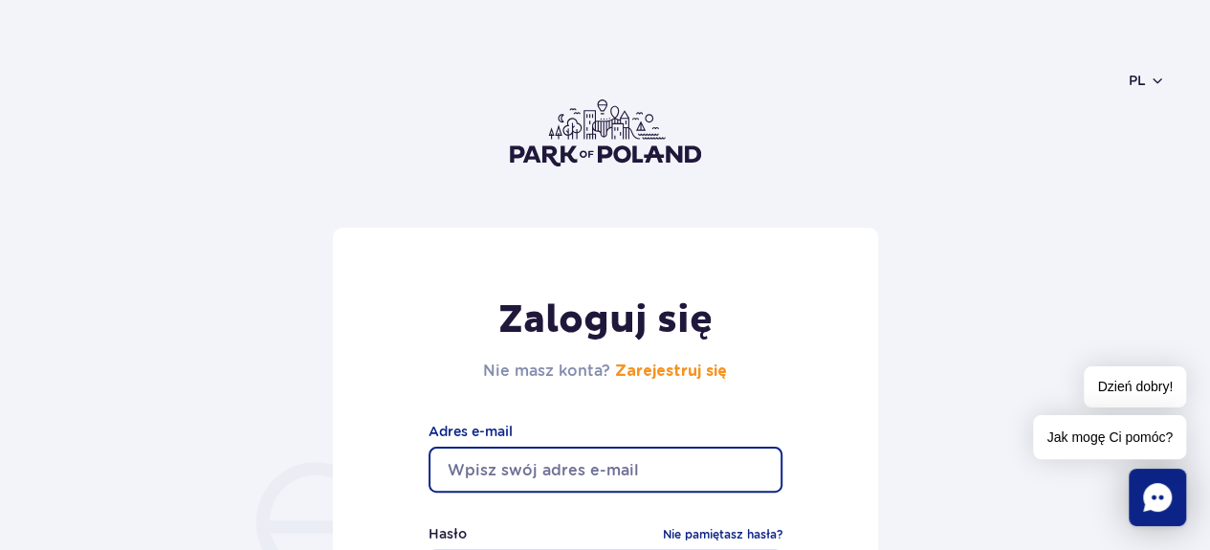
type input "magdalena.sowinska17@gmail.com"
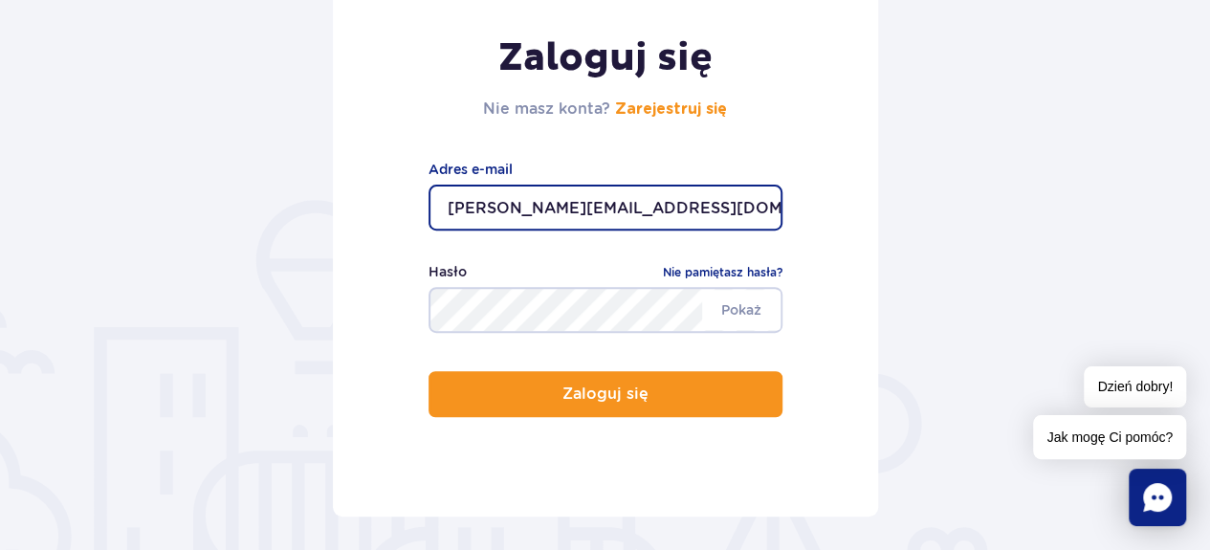
scroll to position [258, 0]
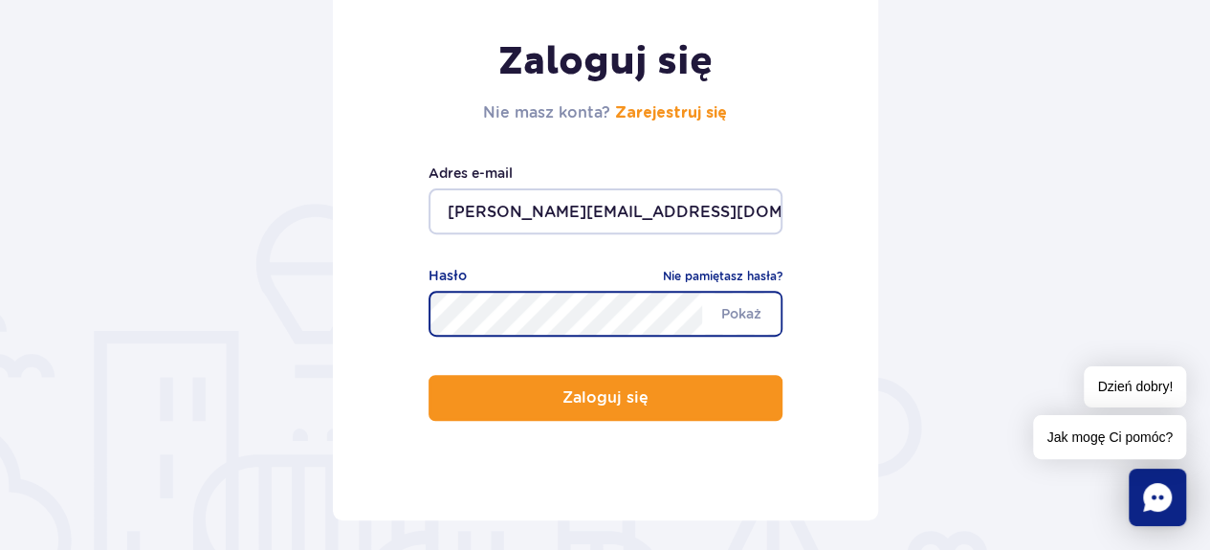
click at [429, 375] on button "Zaloguj się" at bounding box center [606, 398] width 354 height 46
